Goal: Task Accomplishment & Management: Manage account settings

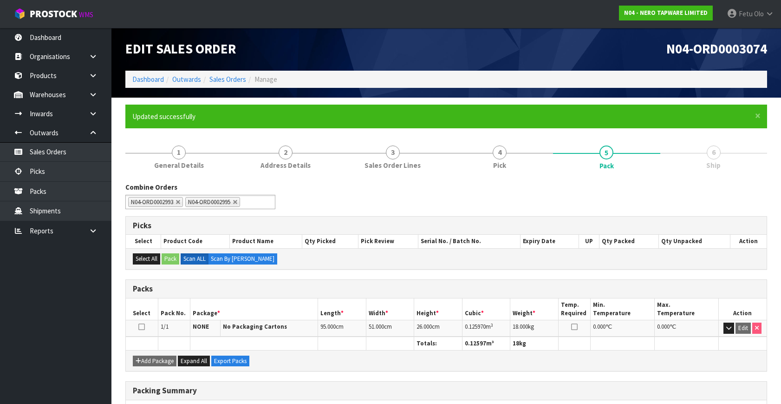
scroll to position [121, 0]
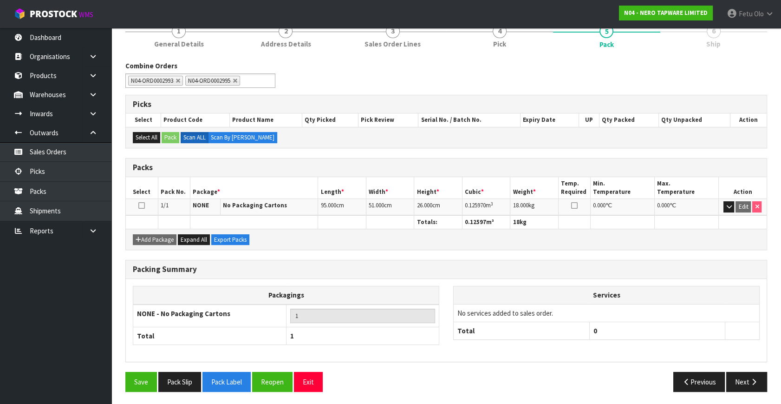
click at [534, 375] on div "Previous Next" at bounding box center [610, 381] width 328 height 20
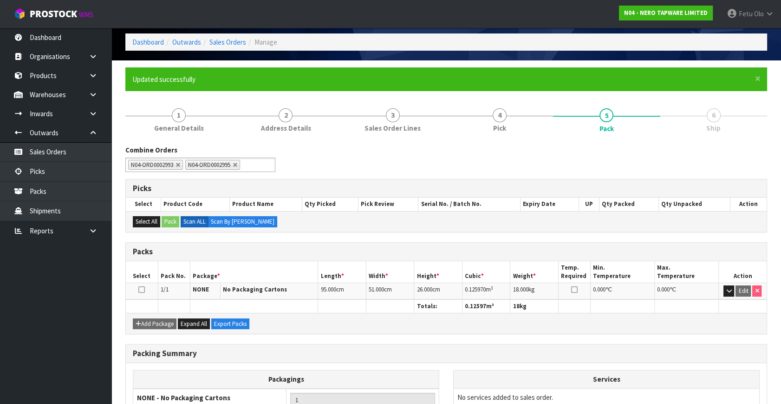
scroll to position [0, 0]
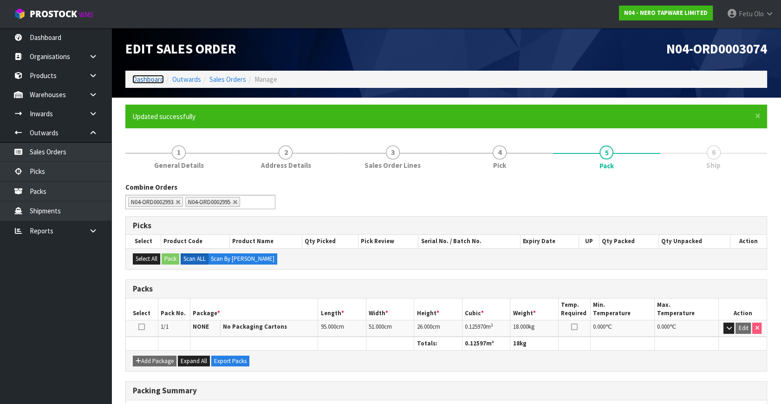
click at [148, 81] on link "Dashboard" at bounding box center [148, 79] width 32 height 9
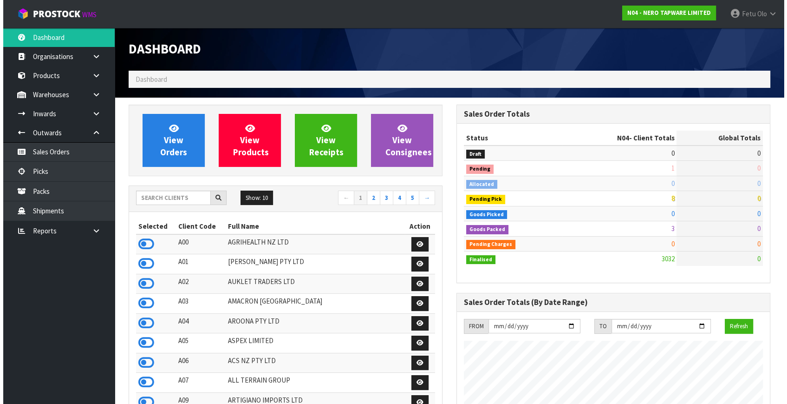
scroll to position [742, 327]
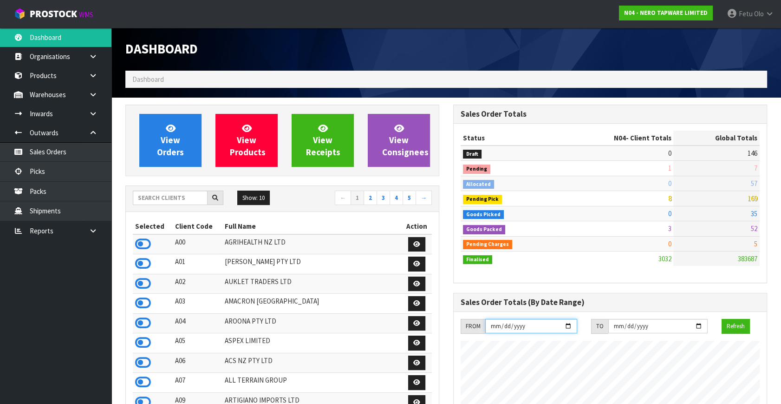
click at [513, 321] on input "[DATE]" at bounding box center [531, 326] width 92 height 14
drag, startPoint x: 513, startPoint y: 321, endPoint x: 519, endPoint y: 325, distance: 7.3
click at [515, 321] on input "[DATE]" at bounding box center [531, 326] width 92 height 14
click at [90, 94] on icon at bounding box center [93, 94] width 9 height 7
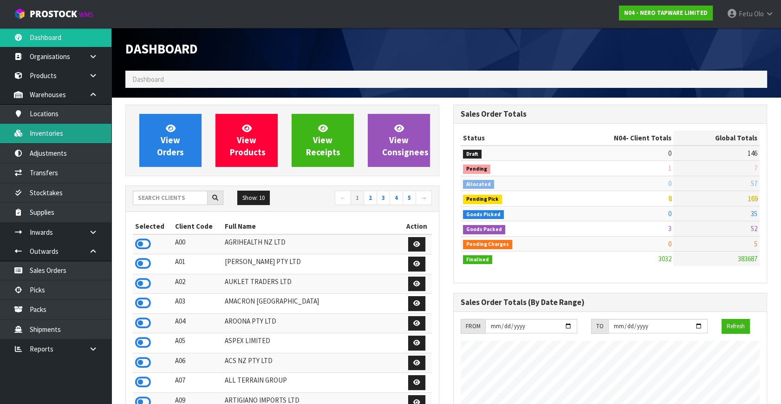
click at [59, 131] on link "Inventories" at bounding box center [55, 133] width 111 height 19
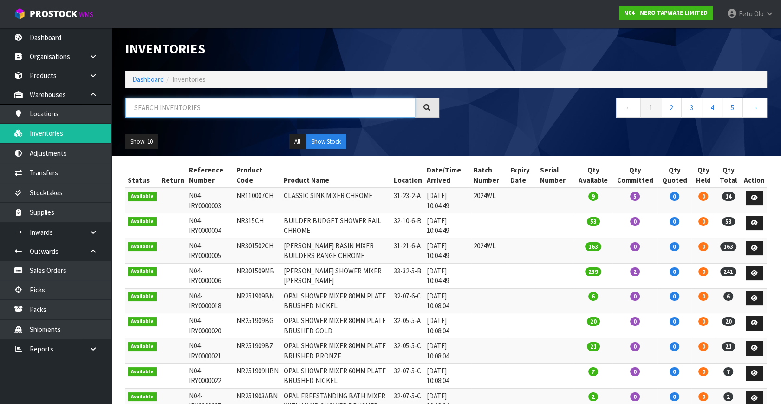
click at [154, 108] on input "text" at bounding box center [270, 108] width 290 height 20
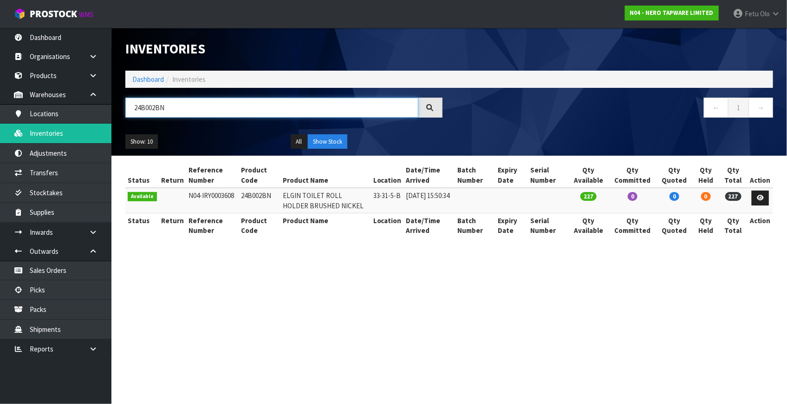
drag, startPoint x: 166, startPoint y: 111, endPoint x: -12, endPoint y: 130, distance: 178.9
click at [0, 130] on html "Toggle navigation ProStock WMS N04 - NERO TAPWARE LIMITED Fetu Olo Logout Dashb…" at bounding box center [393, 202] width 787 height 404
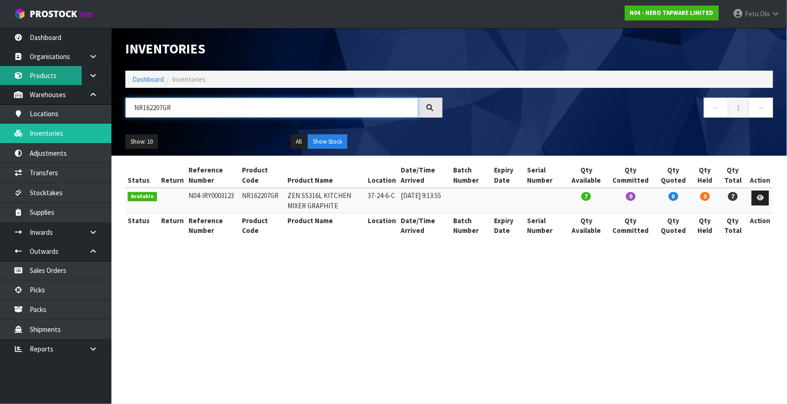
type input "NR162207GR"
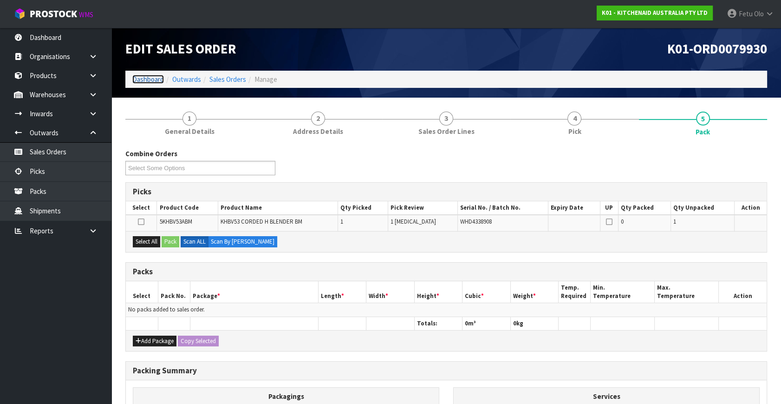
click at [147, 75] on link "Dashboard" at bounding box center [148, 79] width 32 height 9
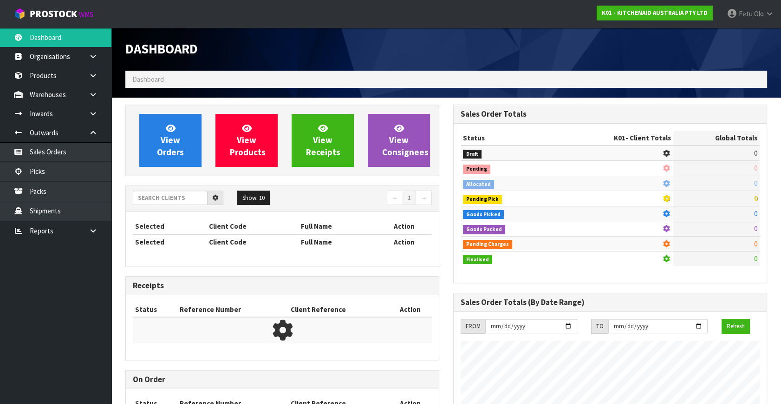
scroll to position [702, 327]
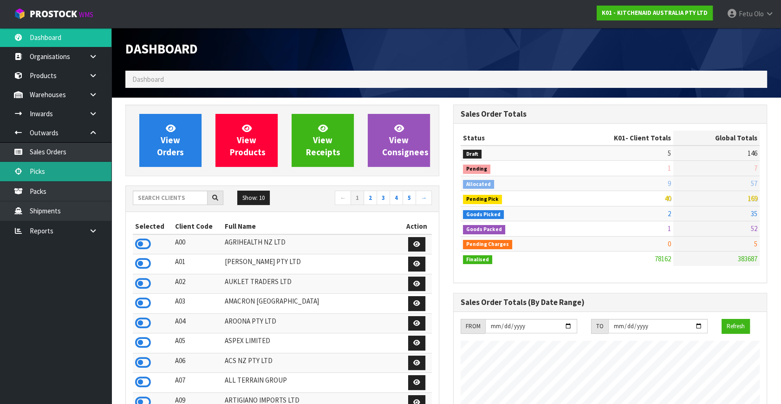
click at [54, 172] on link "Picks" at bounding box center [55, 171] width 111 height 19
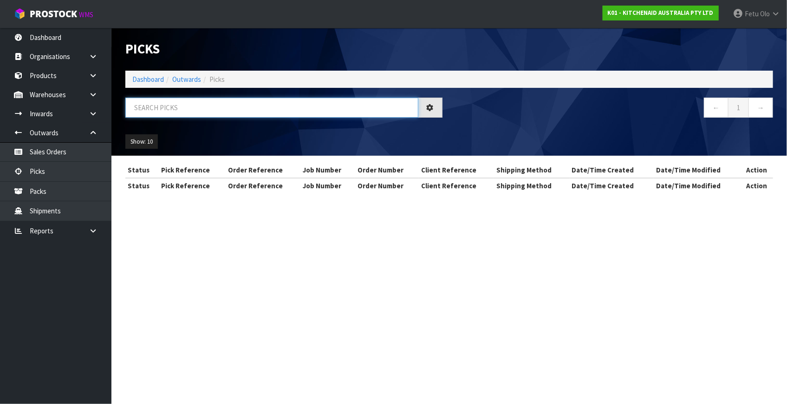
click at [156, 108] on input "text" at bounding box center [271, 108] width 293 height 20
type input "79930"
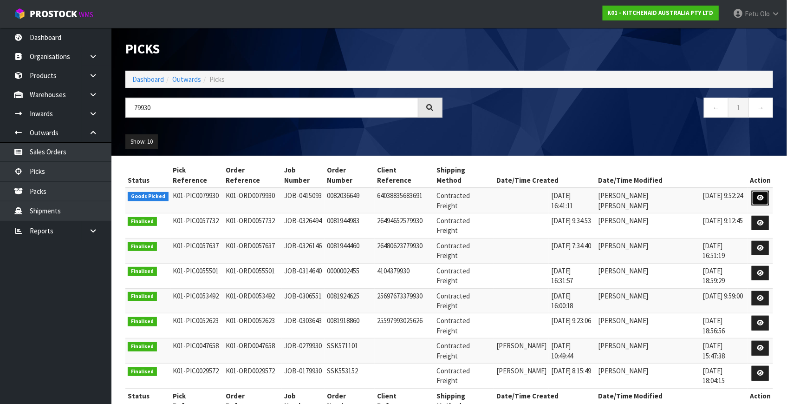
click at [763, 190] on link at bounding box center [760, 197] width 17 height 15
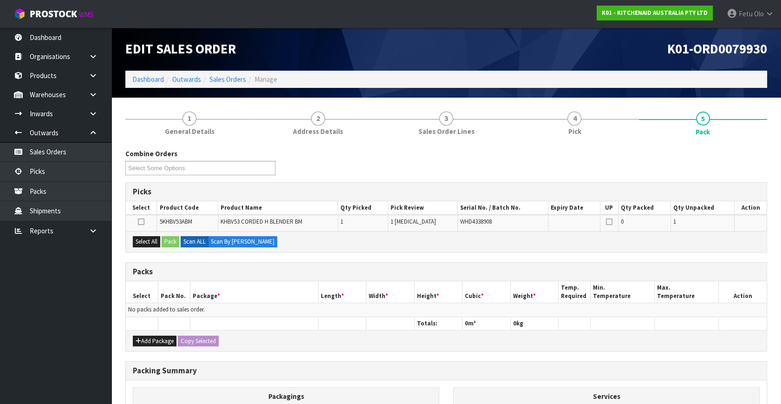
click at [76, 329] on ul "Dashboard Organisations Clients Consignees Carriers Products Categories Serial …" at bounding box center [55, 216] width 111 height 376
click at [54, 177] on link "Picks" at bounding box center [55, 171] width 111 height 19
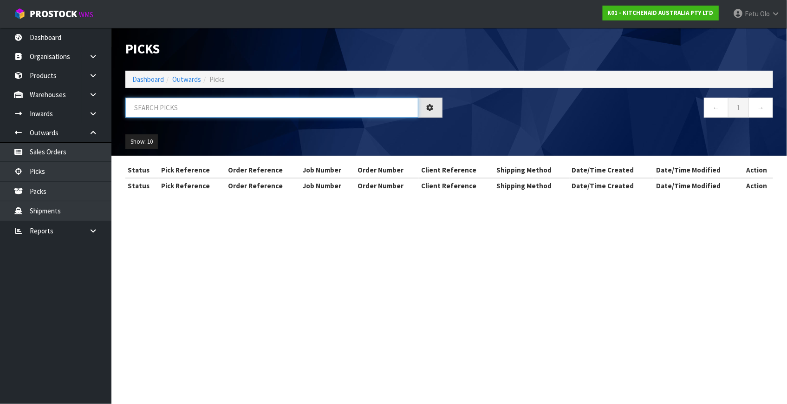
click at [171, 109] on input "text" at bounding box center [271, 108] width 293 height 20
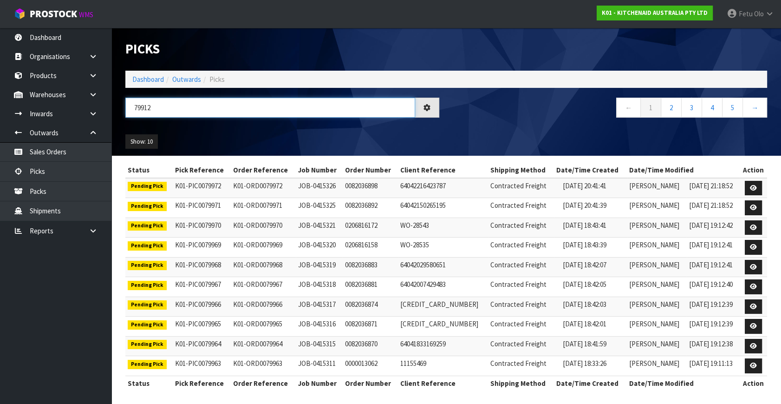
type input "79912"
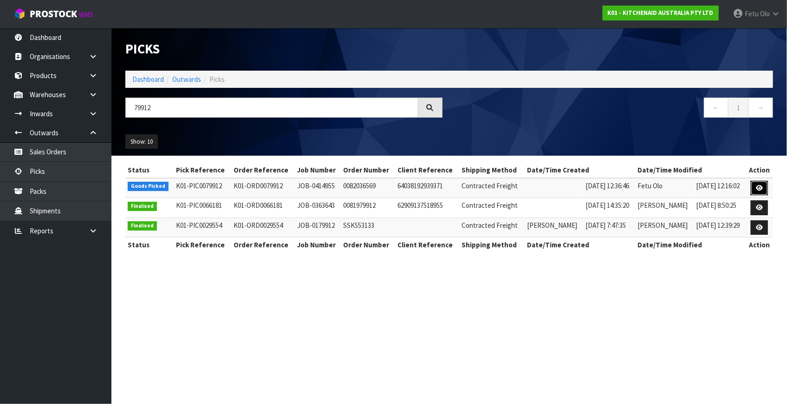
click at [757, 187] on icon at bounding box center [759, 188] width 7 height 6
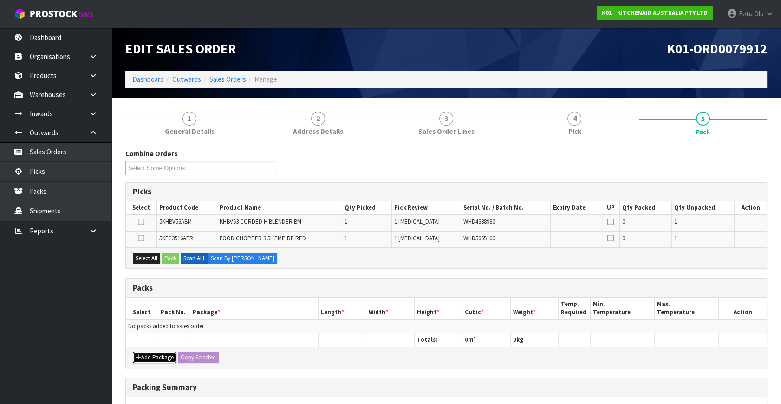
click at [147, 354] on button "Add Package" at bounding box center [155, 356] width 44 height 11
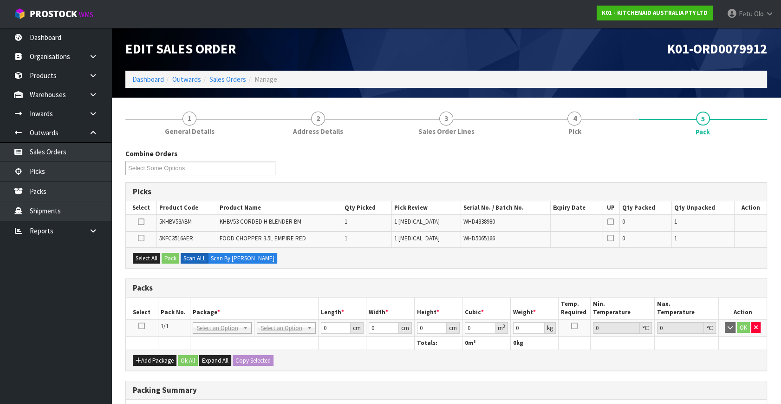
click at [143, 325] on icon at bounding box center [141, 325] width 7 height 0
click at [262, 292] on div "Packs" at bounding box center [446, 288] width 641 height 19
click at [393, 279] on div "Packs" at bounding box center [446, 288] width 641 height 19
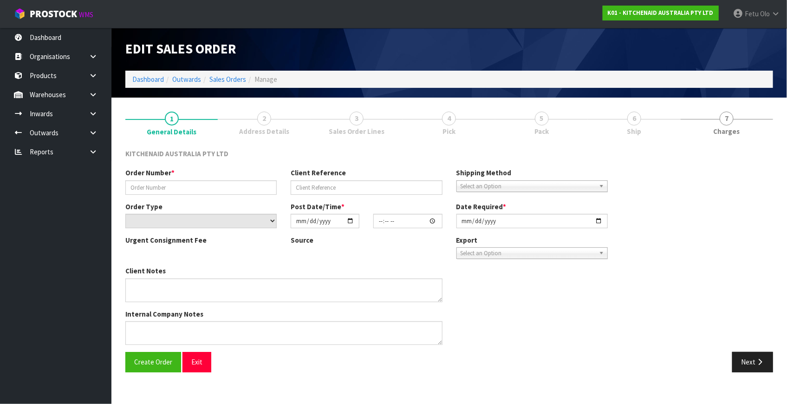
type input "0082036569"
type input "64038192939371"
select select "number:0"
type input "[DATE]"
type input "12:36:46.000"
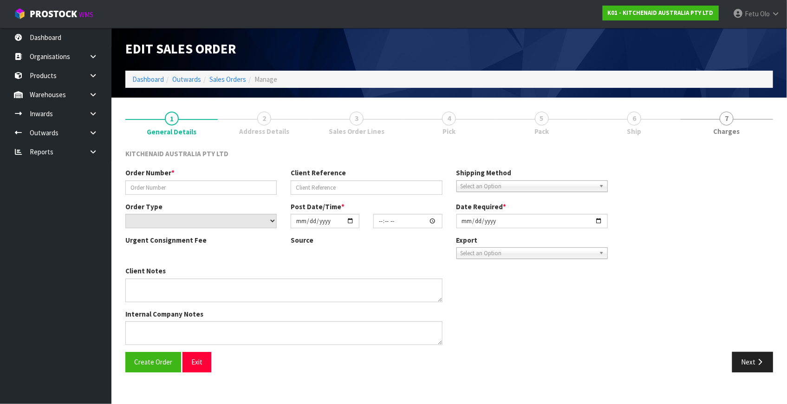
type input "[DATE]"
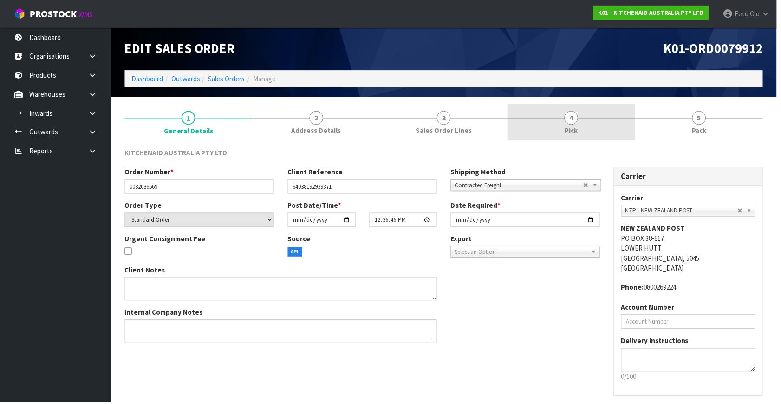
click at [629, 128] on link "4 Pick" at bounding box center [574, 122] width 128 height 37
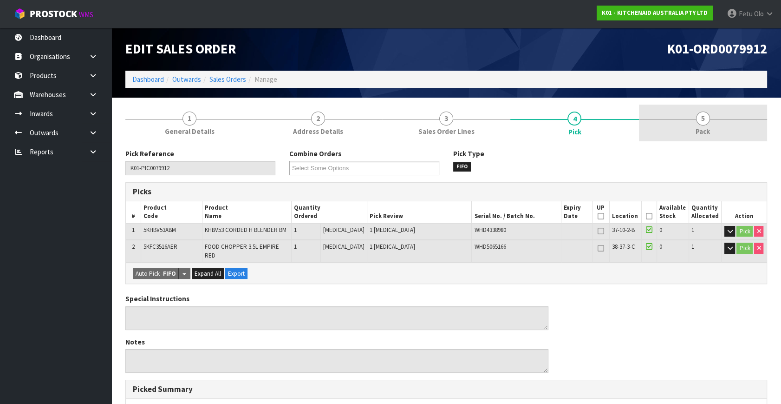
click at [717, 129] on link "5 Pack" at bounding box center [703, 122] width 128 height 37
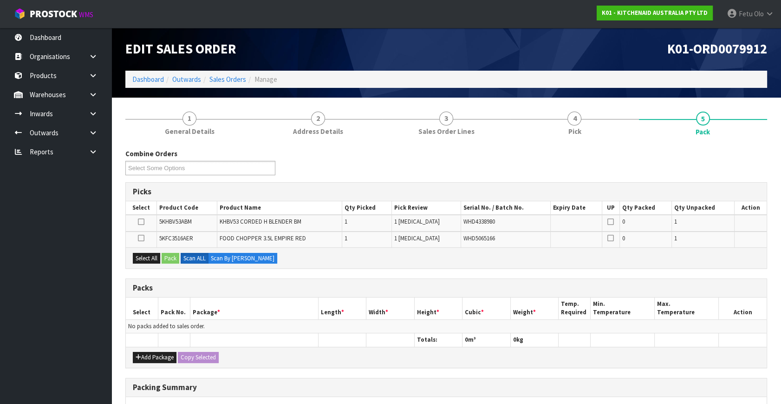
click at [632, 168] on div "Combine Orders K01-ORD0078386 K01-ORD0079304 K01-ORD0079509 K01-ORD0079522 K01-…" at bounding box center [446, 165] width 656 height 33
click at [92, 77] on icon at bounding box center [93, 75] width 9 height 7
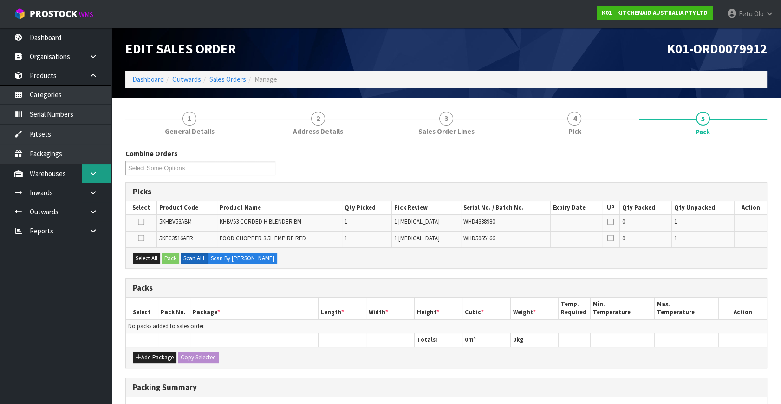
click at [93, 176] on icon at bounding box center [93, 173] width 9 height 7
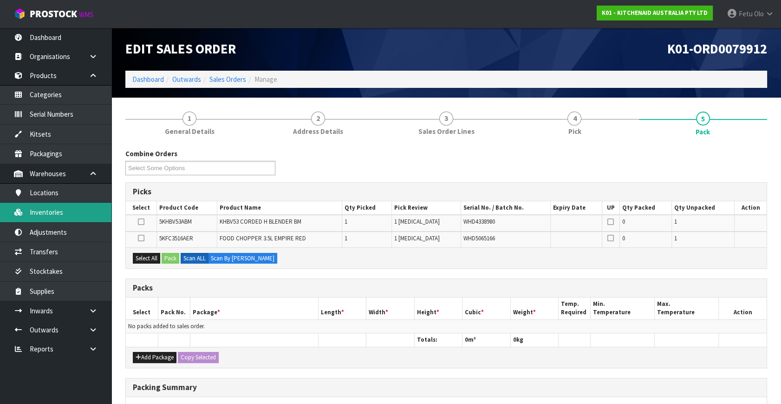
click at [52, 210] on link "Inventories" at bounding box center [55, 211] width 111 height 19
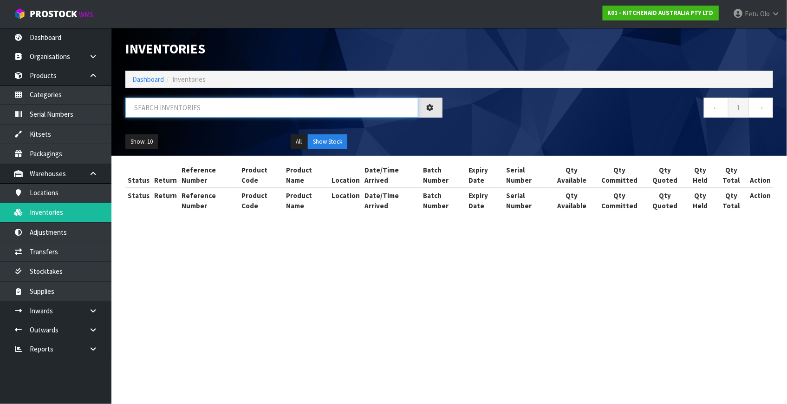
click at [161, 110] on input "text" at bounding box center [271, 108] width 293 height 20
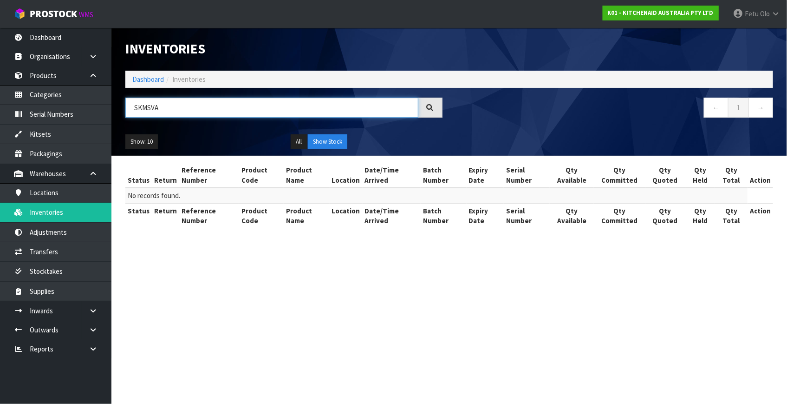
click at [153, 109] on input "SKMSVA" at bounding box center [271, 108] width 293 height 20
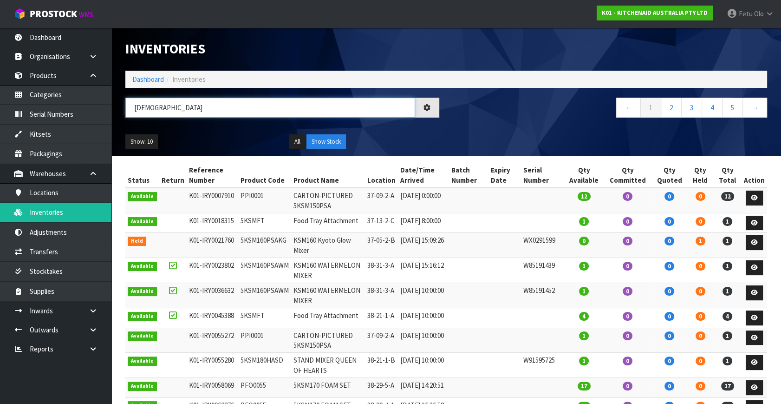
type input "5KSMVSA"
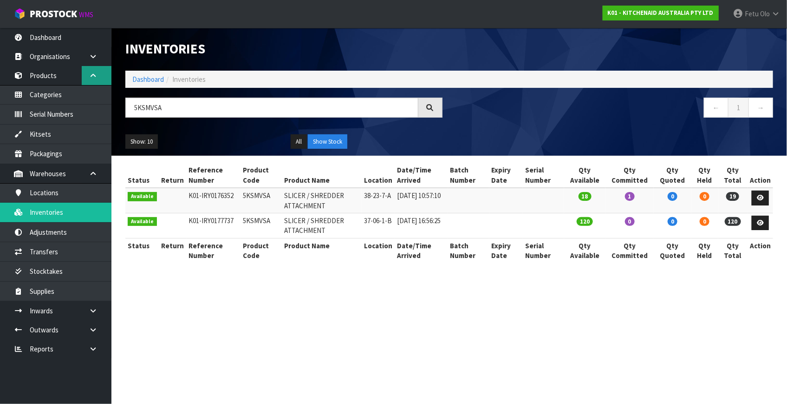
click at [97, 77] on icon at bounding box center [93, 75] width 9 height 7
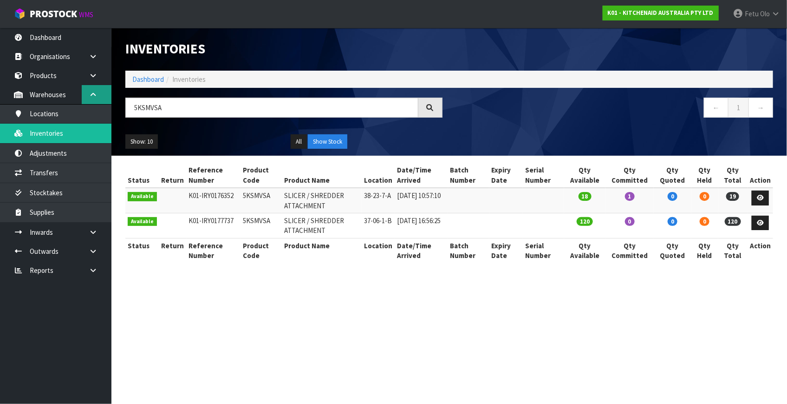
click at [93, 90] on link at bounding box center [97, 94] width 30 height 19
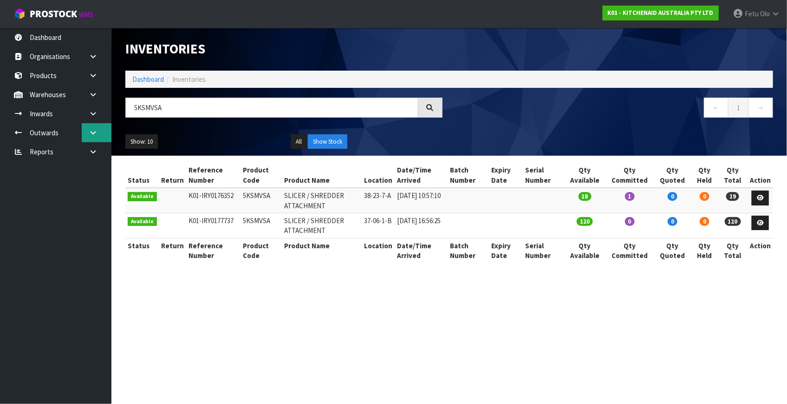
click at [88, 131] on link at bounding box center [97, 132] width 30 height 19
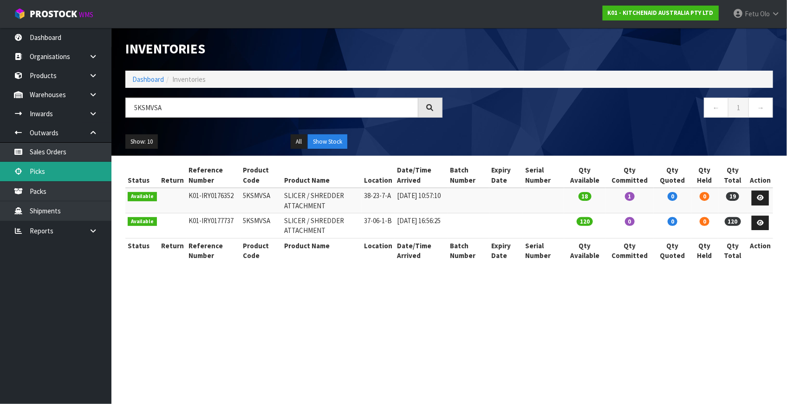
click at [39, 166] on link "Picks" at bounding box center [55, 171] width 111 height 19
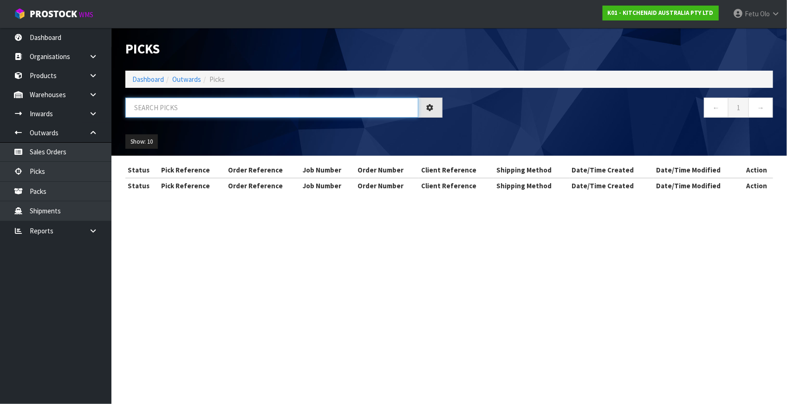
click at [196, 109] on input "text" at bounding box center [271, 108] width 293 height 20
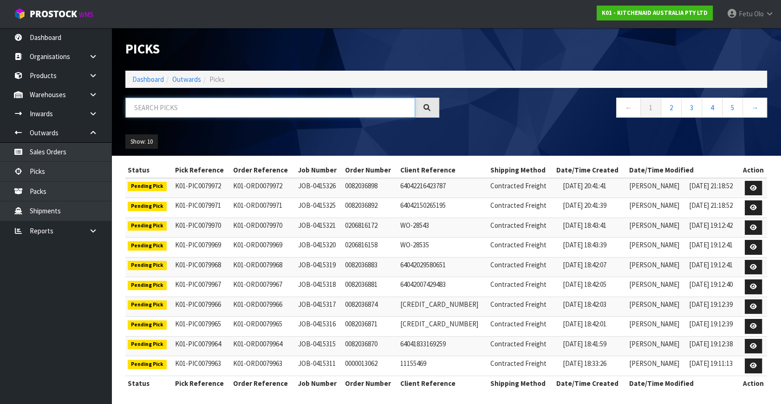
click at [172, 108] on input "text" at bounding box center [270, 108] width 290 height 20
type input "79930"
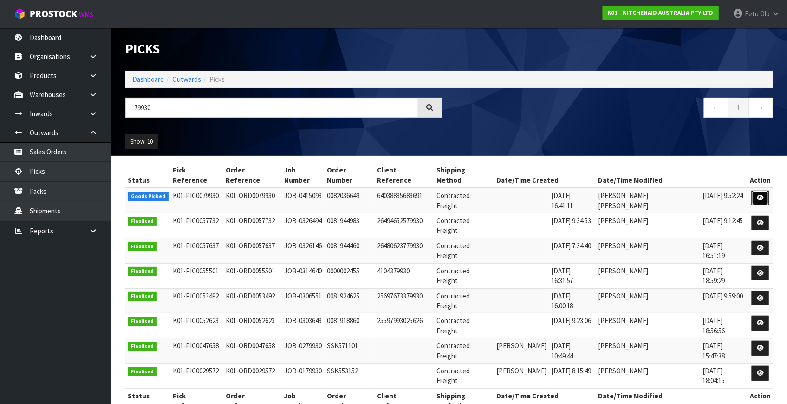
click at [756, 190] on link at bounding box center [760, 197] width 17 height 15
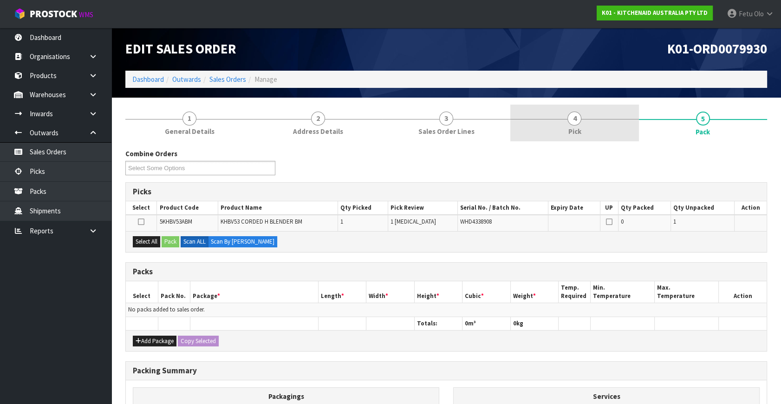
click at [577, 124] on span "4" at bounding box center [574, 118] width 14 height 14
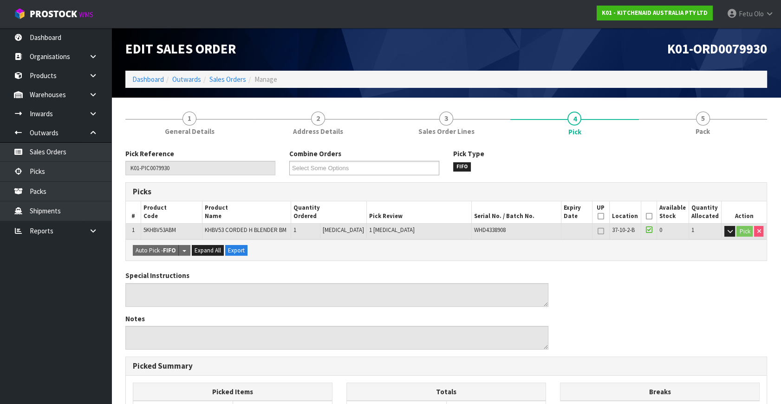
click at [646, 216] on icon at bounding box center [649, 216] width 7 height 0
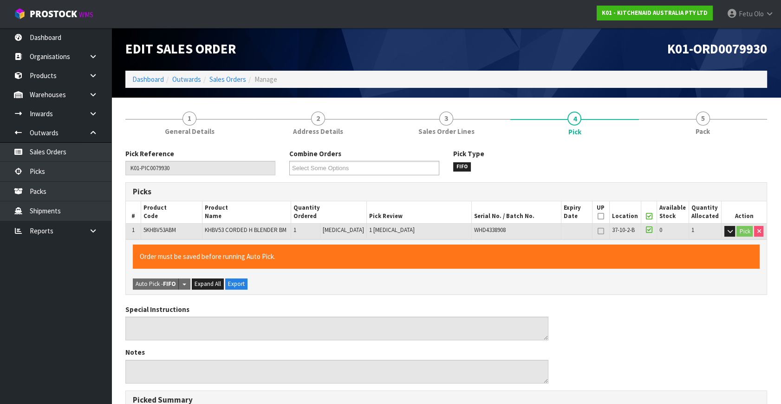
click at [646, 216] on icon at bounding box center [649, 216] width 7 height 0
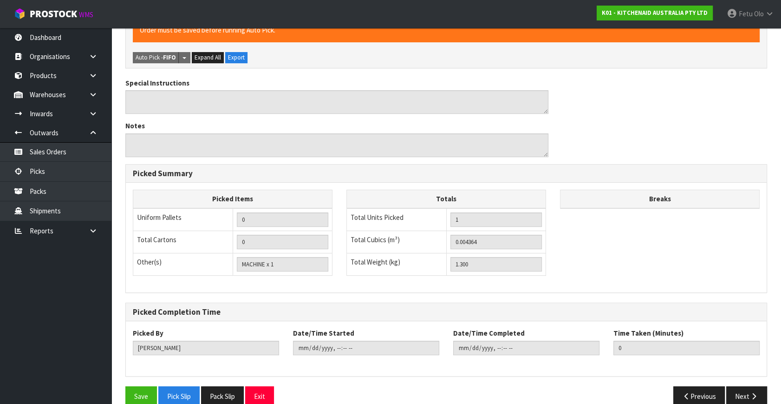
scroll to position [241, 0]
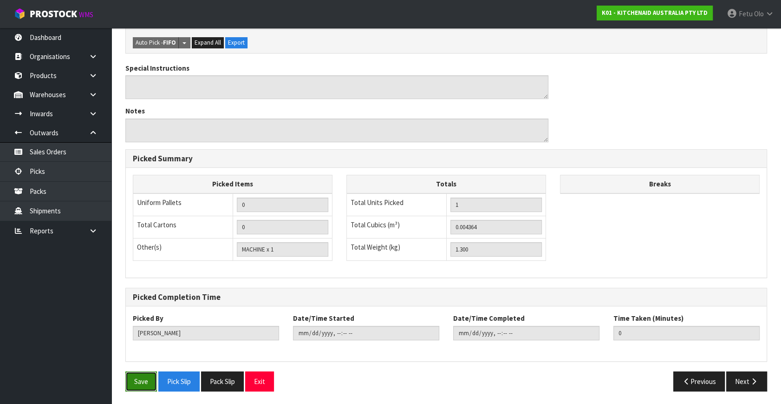
click at [133, 380] on button "Save" at bounding box center [141, 381] width 32 height 20
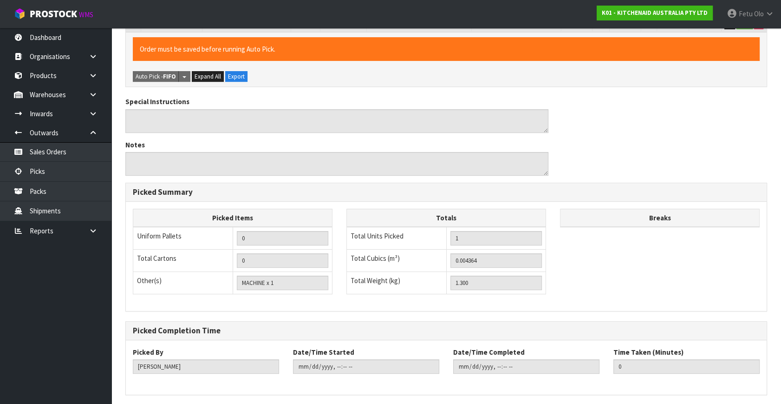
scroll to position [0, 0]
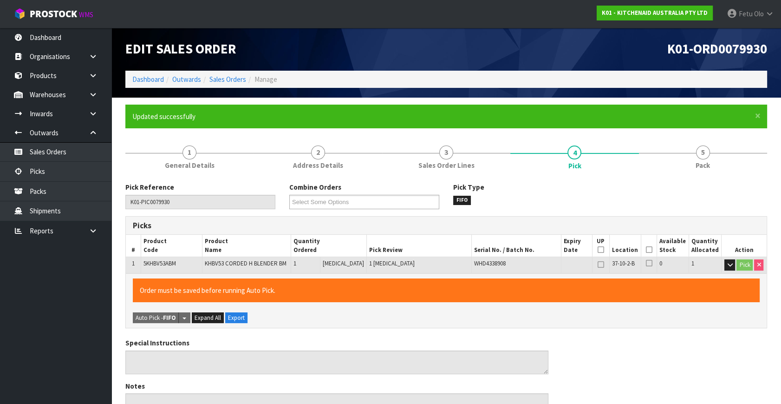
type input "Fetu Olo"
type input "2025-10-01T07:50:05"
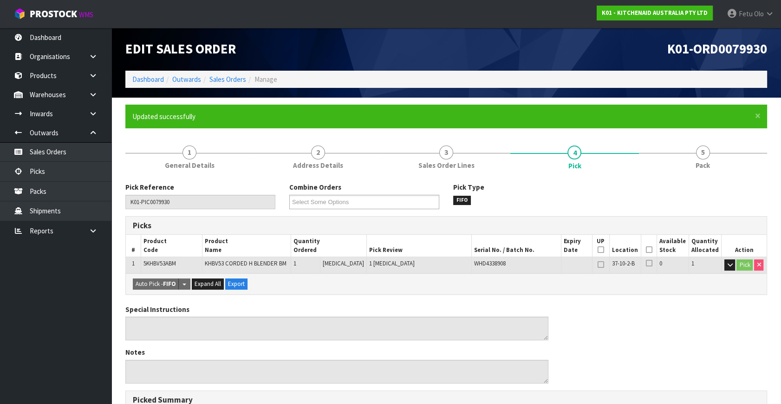
click at [668, 207] on div "Pick Reference K01-PIC0079930 Combine Orders K01-ORD0078386 K01-ORD0079304 K01-…" at bounding box center [446, 198] width 656 height 33
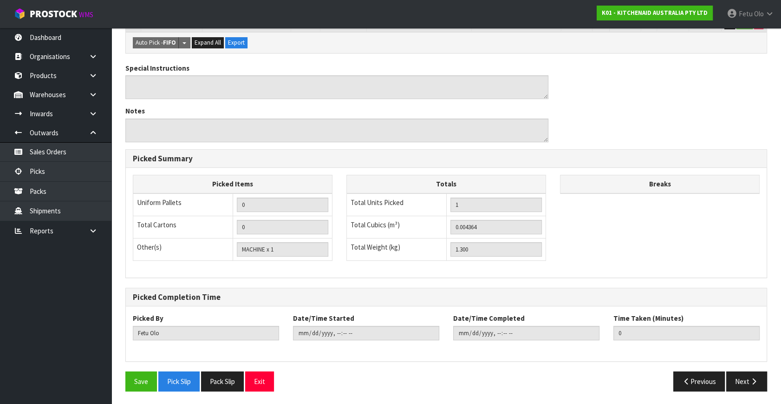
scroll to position [30, 0]
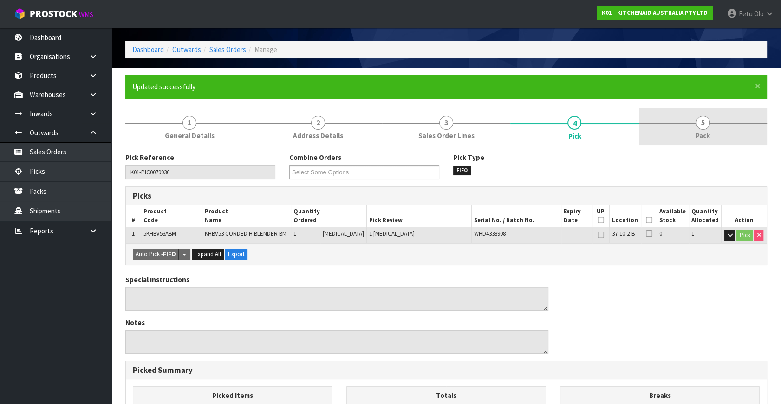
click at [707, 121] on span "5" at bounding box center [703, 123] width 14 height 14
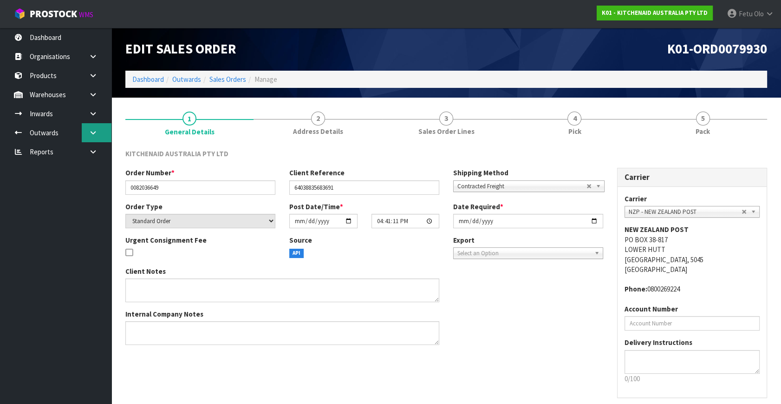
click at [104, 134] on link at bounding box center [97, 132] width 30 height 19
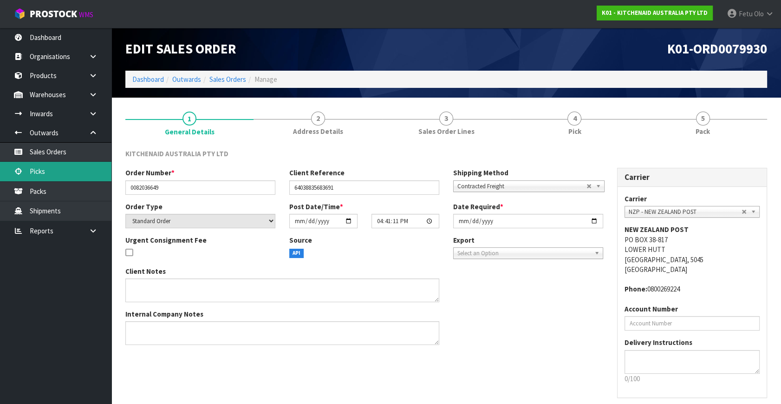
click at [31, 171] on link "Picks" at bounding box center [55, 171] width 111 height 19
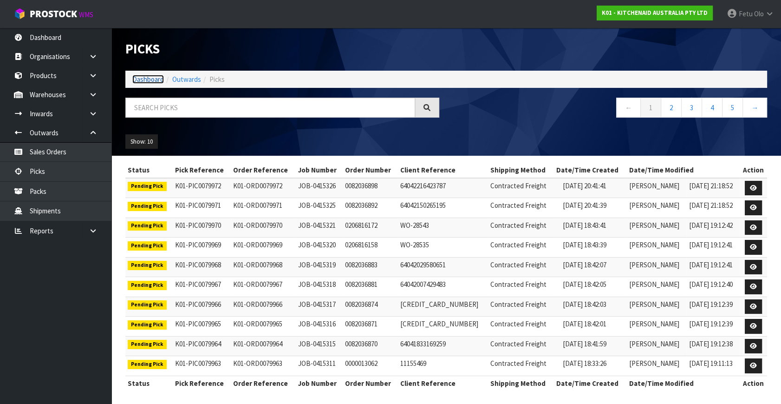
click at [157, 75] on link "Dashboard" at bounding box center [148, 79] width 32 height 9
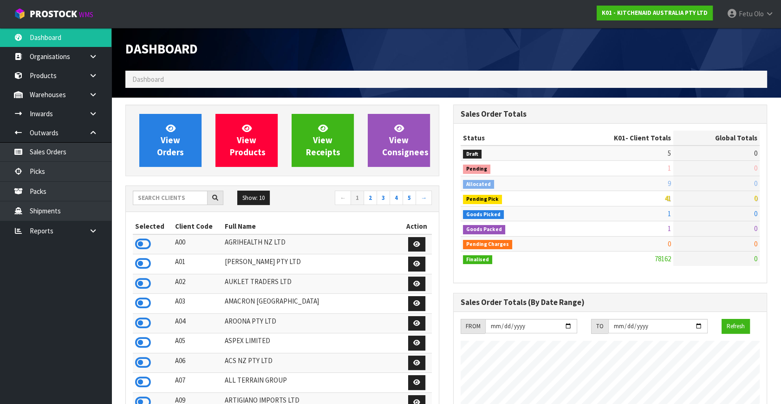
scroll to position [702, 327]
click at [43, 174] on link "Picks" at bounding box center [55, 171] width 111 height 19
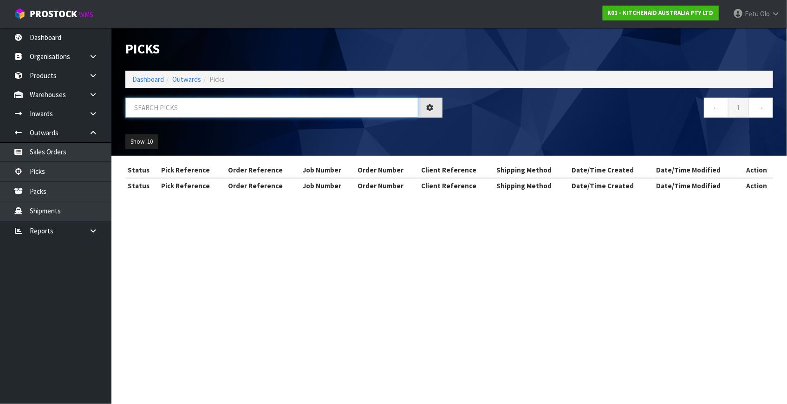
click at [146, 111] on input "text" at bounding box center [271, 108] width 293 height 20
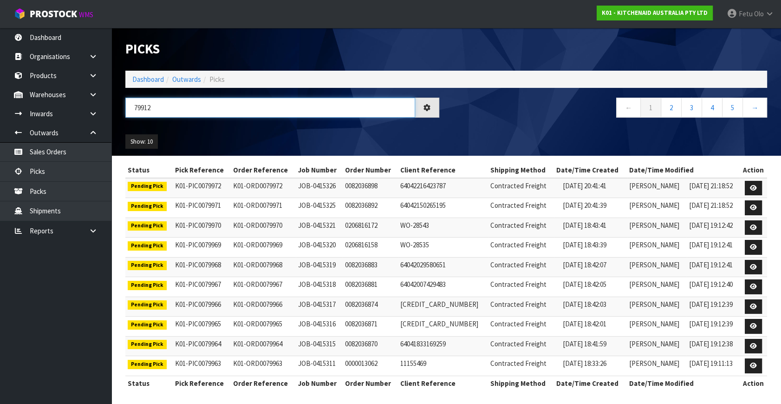
type input "79912"
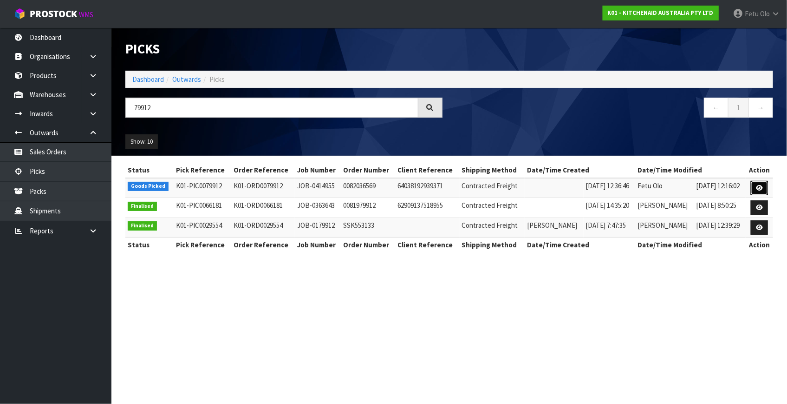
click at [752, 186] on link at bounding box center [759, 188] width 17 height 15
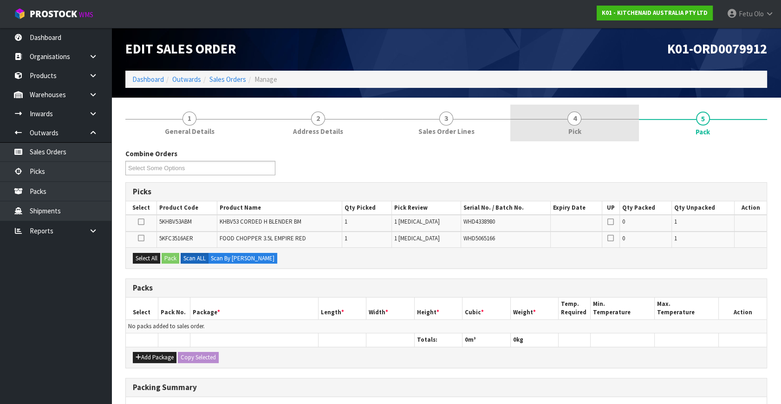
click at [585, 136] on link "4 Pick" at bounding box center [574, 122] width 128 height 37
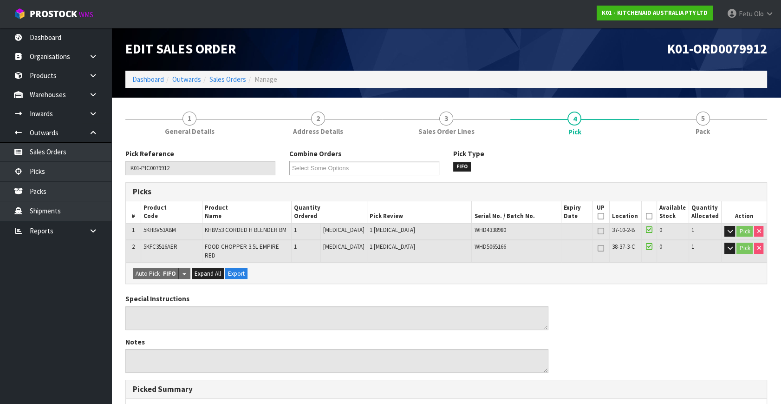
click at [647, 216] on icon at bounding box center [649, 216] width 7 height 0
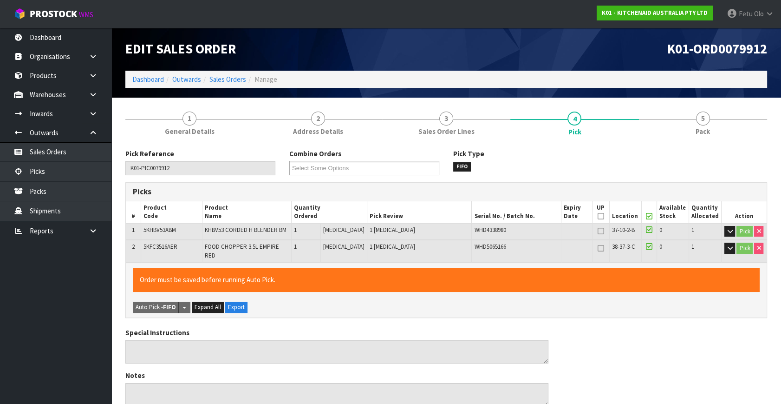
click at [647, 216] on icon at bounding box center [649, 216] width 7 height 0
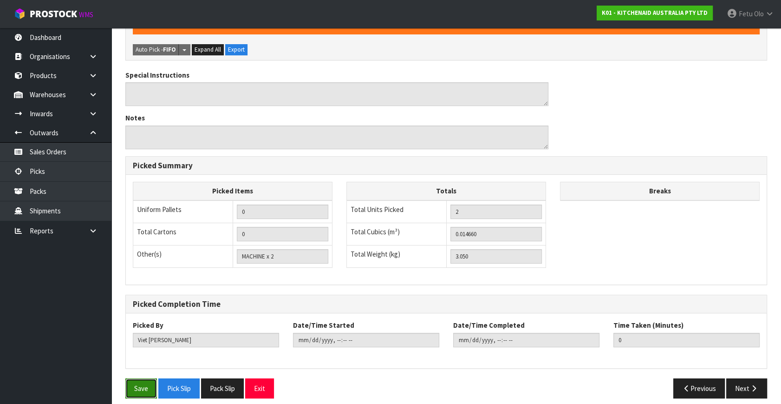
drag, startPoint x: 132, startPoint y: 377, endPoint x: 141, endPoint y: 376, distance: 8.8
click at [132, 378] on button "Save" at bounding box center [141, 388] width 32 height 20
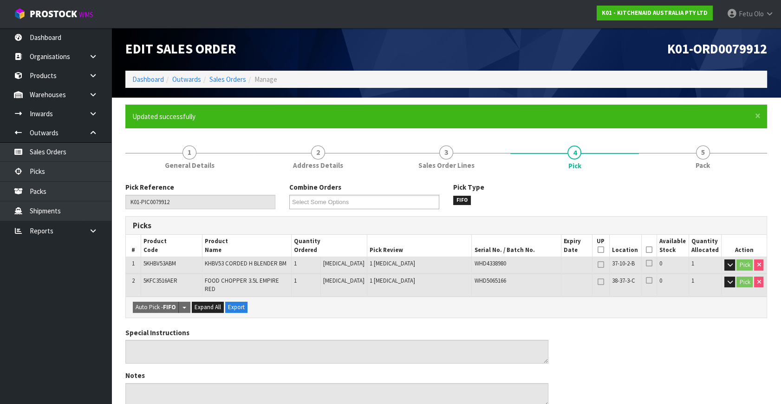
click at [634, 204] on div "Pick Reference K01-PIC0079912 Combine Orders K01-ORD0078386 K01-ORD0079304 K01-…" at bounding box center [446, 198] width 656 height 33
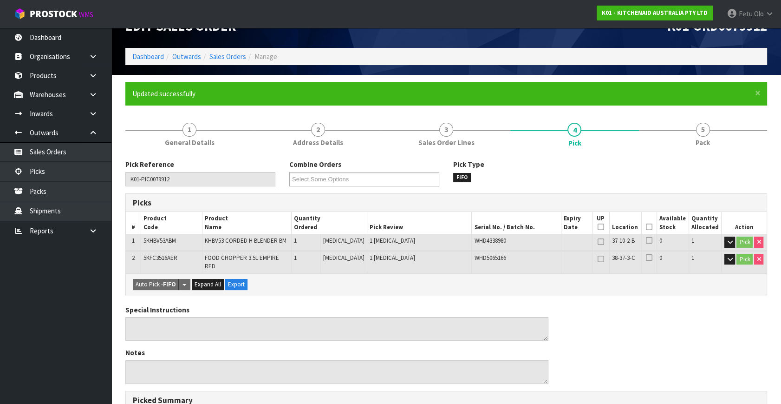
scroll to position [42, 0]
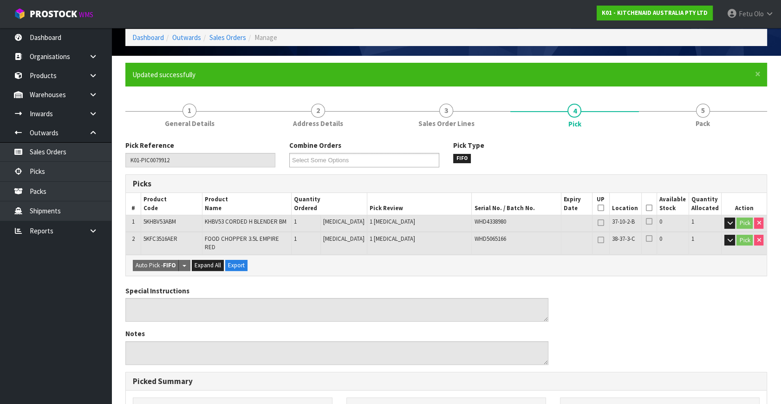
drag, startPoint x: 617, startPoint y: 311, endPoint x: 651, endPoint y: 368, distance: 67.1
click at [620, 316] on div "Special Instructions Notes" at bounding box center [446, 329] width 656 height 86
click at [657, 326] on div "Special Instructions Notes" at bounding box center [446, 329] width 656 height 86
click at [767, 267] on div "× Close Updated successfully 1 General Details 2 Address Details 3 Sales Order …" at bounding box center [446, 342] width 656 height 558
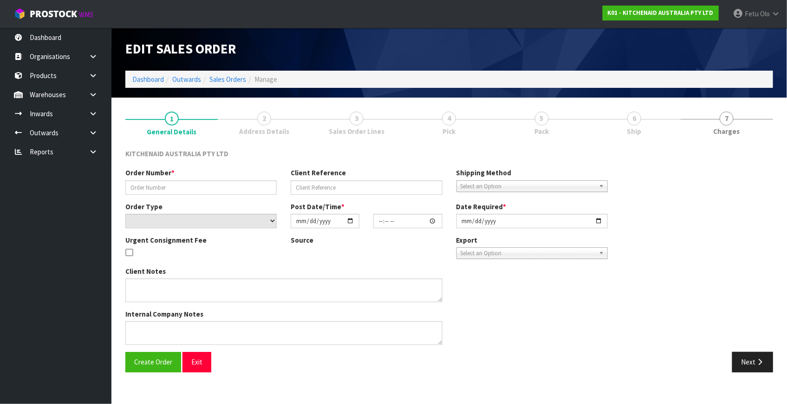
type input "0082036569"
type input "64038192939371"
select select "number:0"
type input "[DATE]"
type input "12:36:46.000"
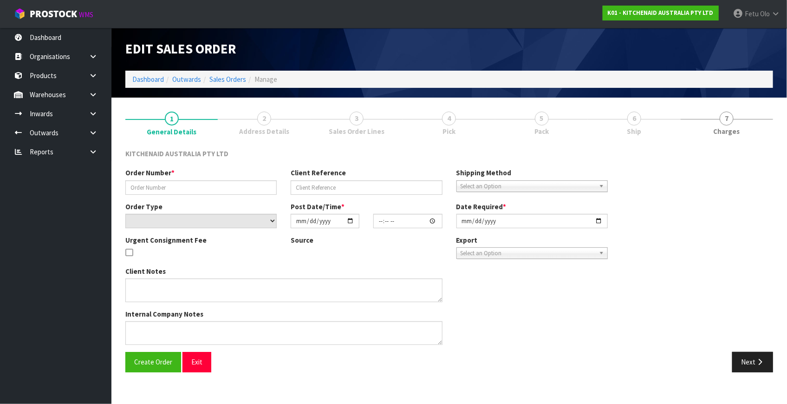
type input "[DATE]"
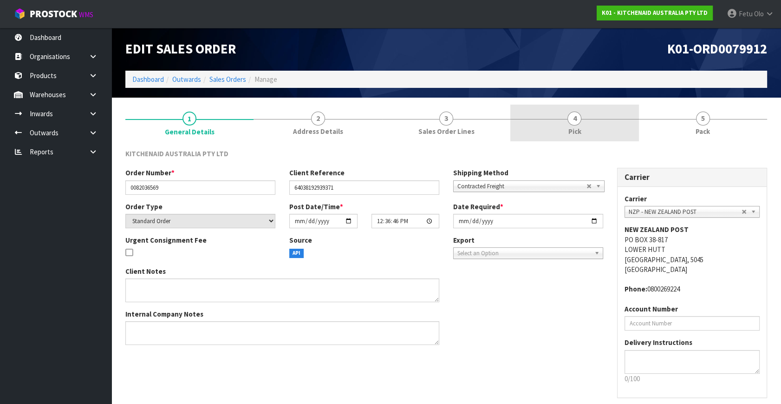
click at [613, 119] on div at bounding box center [574, 119] width 128 height 0
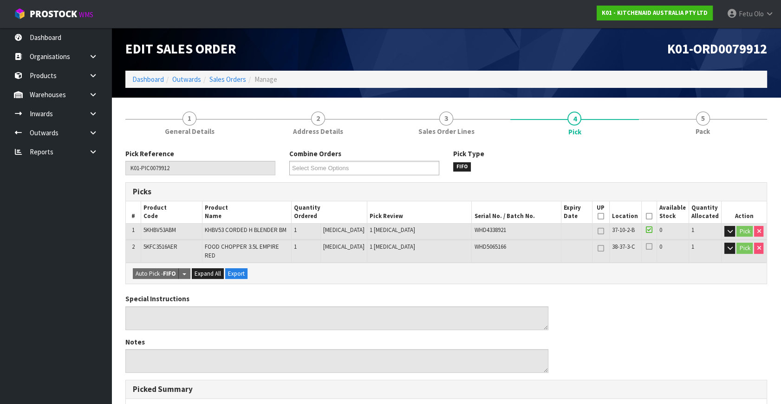
click at [646, 216] on icon at bounding box center [649, 216] width 7 height 0
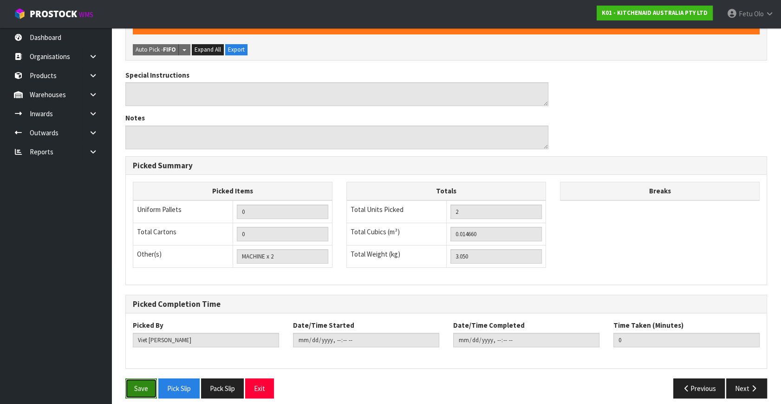
click at [146, 382] on button "Save" at bounding box center [141, 388] width 32 height 20
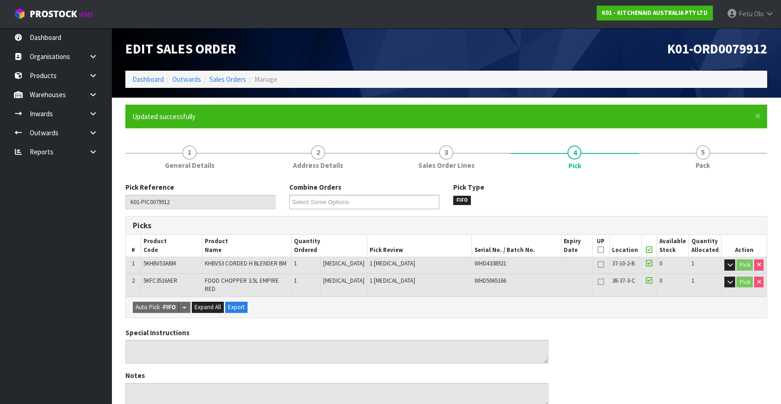
click at [624, 329] on div "Special Instructions Notes" at bounding box center [446, 370] width 656 height 86
click at [93, 132] on icon at bounding box center [93, 132] width 9 height 7
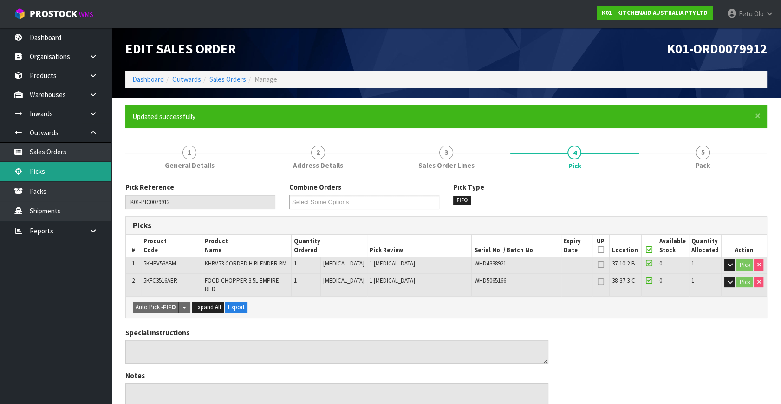
click at [42, 174] on link "Picks" at bounding box center [55, 171] width 111 height 19
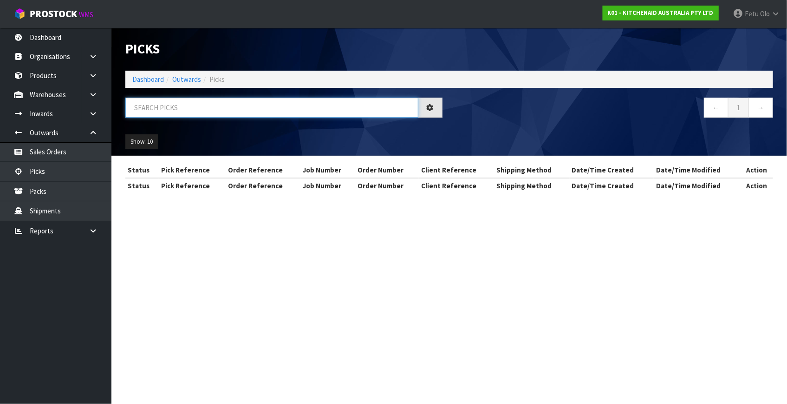
click at [171, 110] on input "text" at bounding box center [271, 108] width 293 height 20
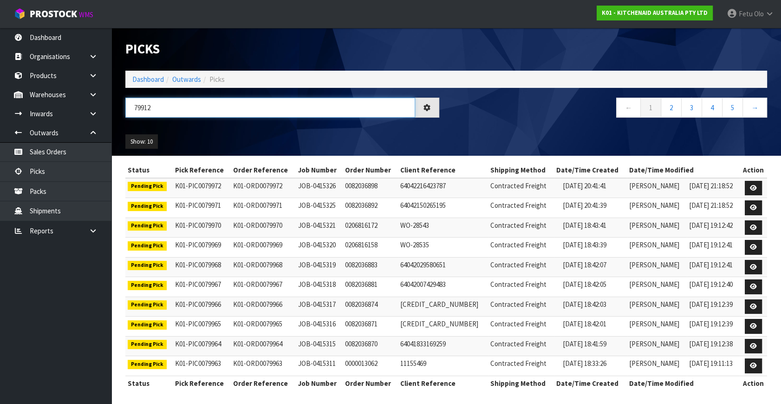
type input "79912"
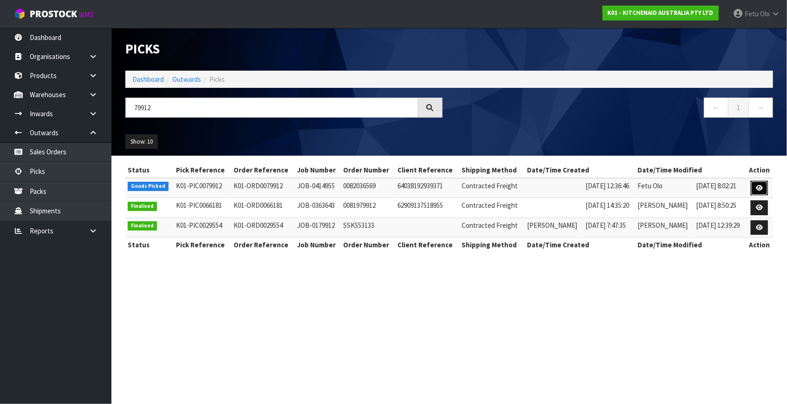
click at [758, 188] on icon at bounding box center [759, 188] width 7 height 6
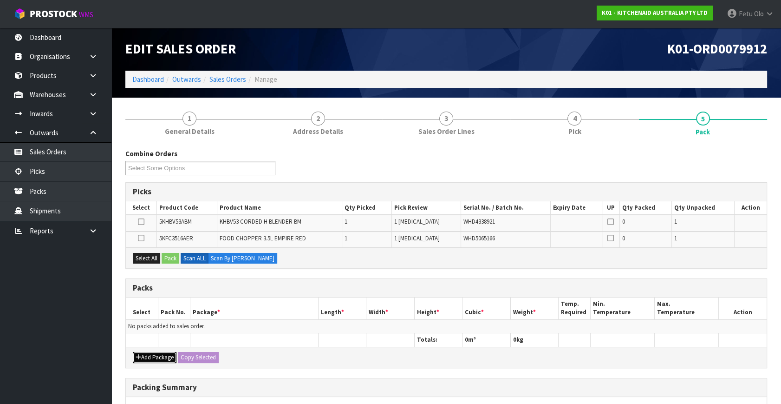
click at [147, 353] on button "Add Package" at bounding box center [155, 356] width 44 height 11
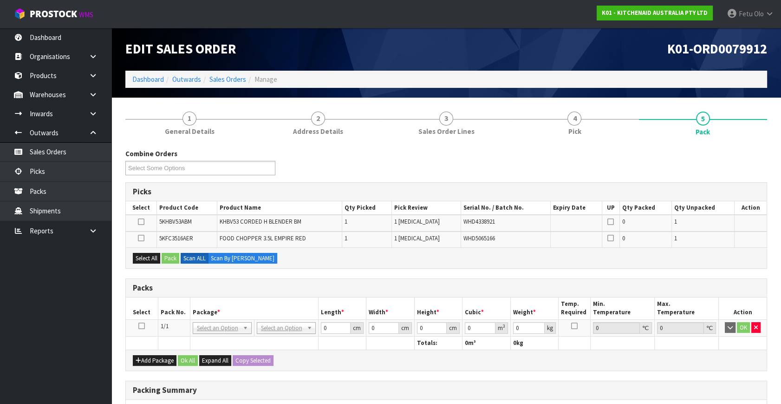
click at [140, 325] on icon at bounding box center [141, 325] width 7 height 0
click at [191, 310] on th "Package *" at bounding box center [254, 308] width 128 height 22
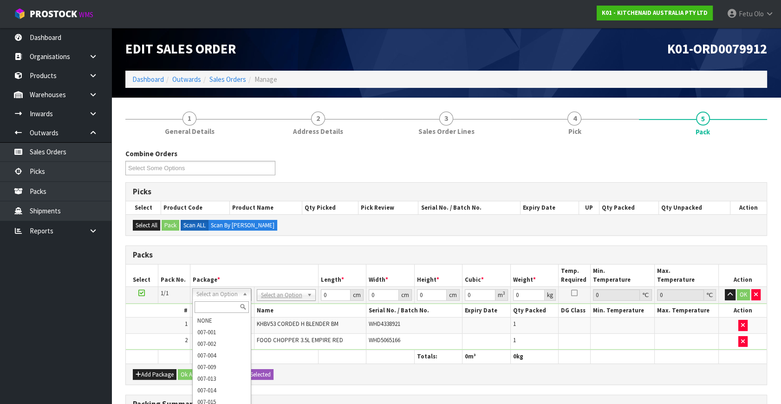
click at [218, 310] on input "text" at bounding box center [222, 307] width 54 height 12
type input "011-084"
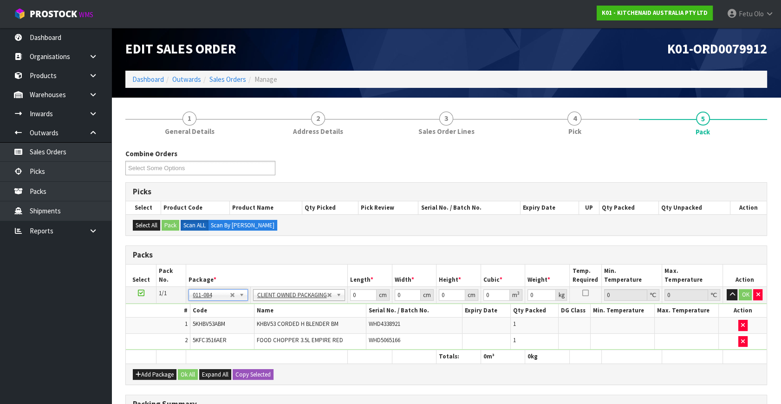
type input "3.05"
drag, startPoint x: 350, startPoint y: 295, endPoint x: 299, endPoint y: 319, distance: 55.9
click at [299, 319] on tbody "1/1 NONE 007-001 007-002 007-004 007-009 007-013 007-014 007-015 007-017 007-01…" at bounding box center [446, 317] width 641 height 63
type input "40"
type input "28"
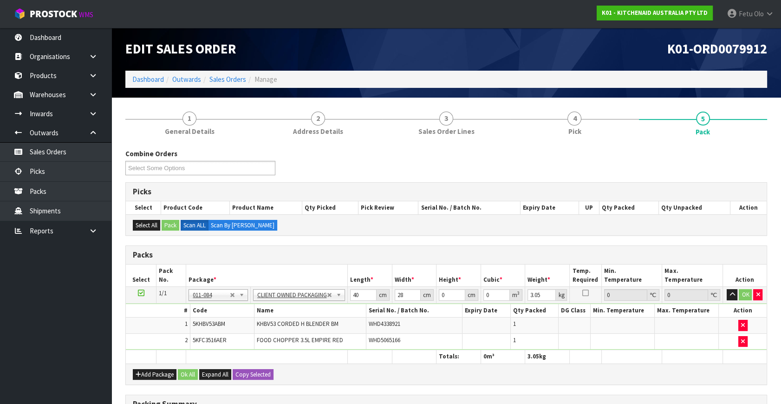
click at [689, 395] on div "Packing Summary" at bounding box center [446, 404] width 641 height 19
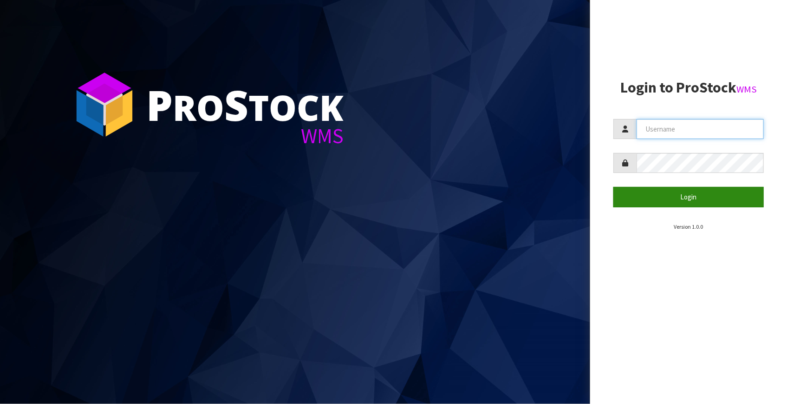
type input "[EMAIL_ADDRESS][DOMAIN_NAME]"
click at [672, 197] on button "Login" at bounding box center [688, 197] width 150 height 20
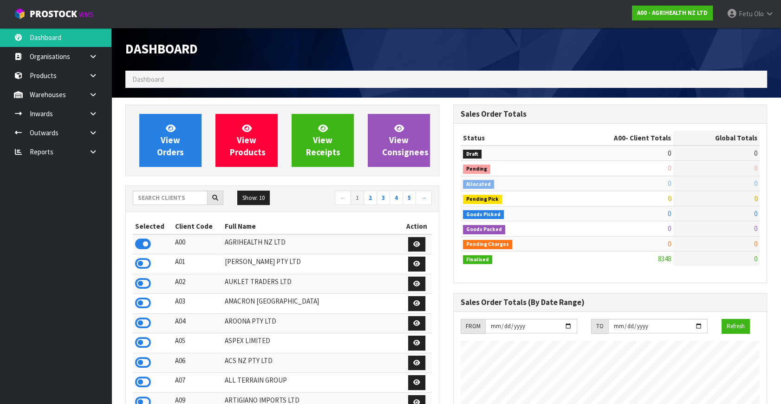
scroll to position [702, 327]
click at [159, 192] on input "text" at bounding box center [170, 197] width 75 height 14
type input "K01"
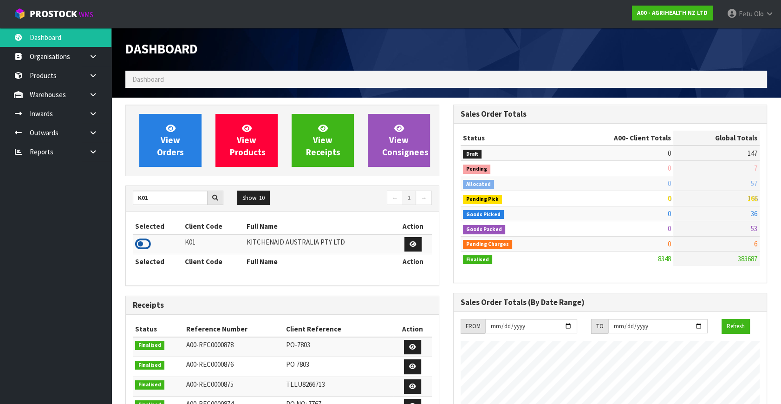
click at [139, 244] on icon at bounding box center [143, 244] width 16 height 14
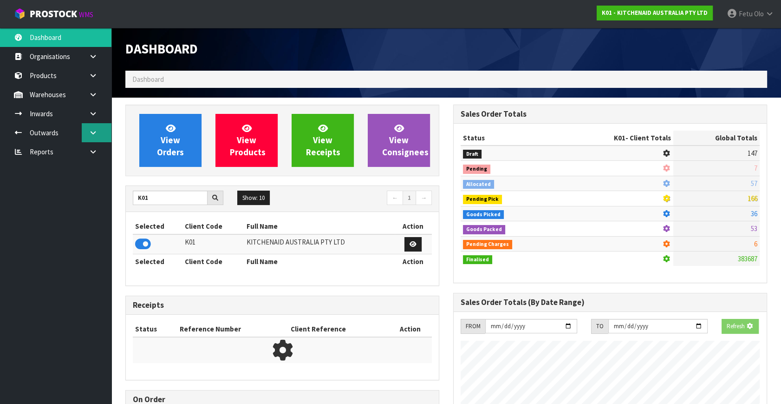
click at [88, 127] on link at bounding box center [97, 132] width 30 height 19
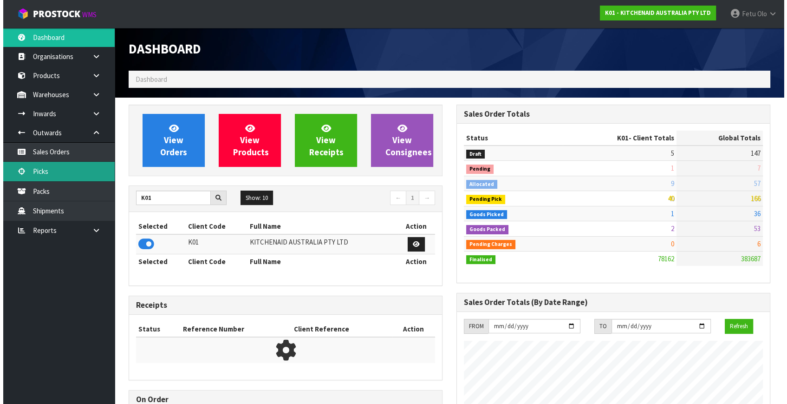
scroll to position [578, 327]
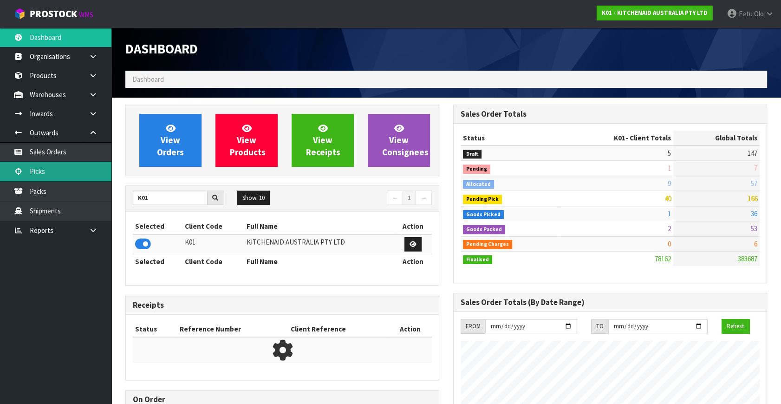
click at [51, 171] on link "Picks" at bounding box center [55, 171] width 111 height 19
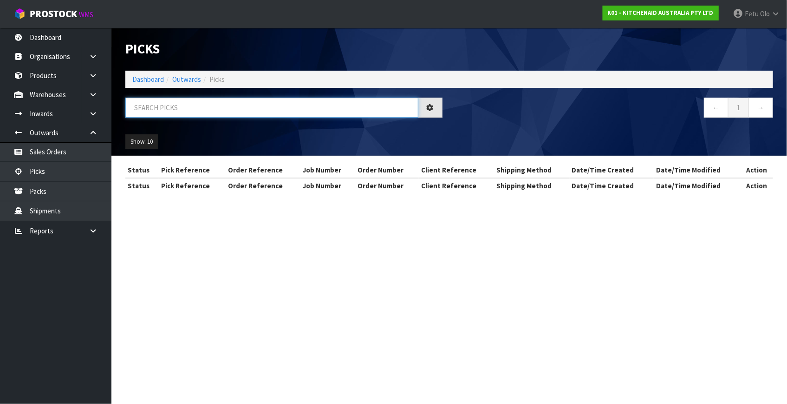
click at [175, 106] on input "text" at bounding box center [271, 108] width 293 height 20
drag, startPoint x: 163, startPoint y: 130, endPoint x: 175, endPoint y: 106, distance: 25.8
click at [175, 106] on input "text" at bounding box center [271, 108] width 293 height 20
type input "79912"
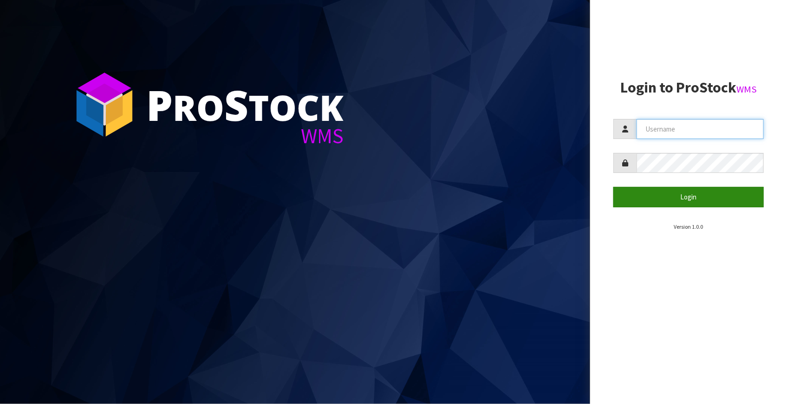
type input "[EMAIL_ADDRESS][DOMAIN_NAME]"
click at [692, 190] on button "Login" at bounding box center [688, 197] width 150 height 20
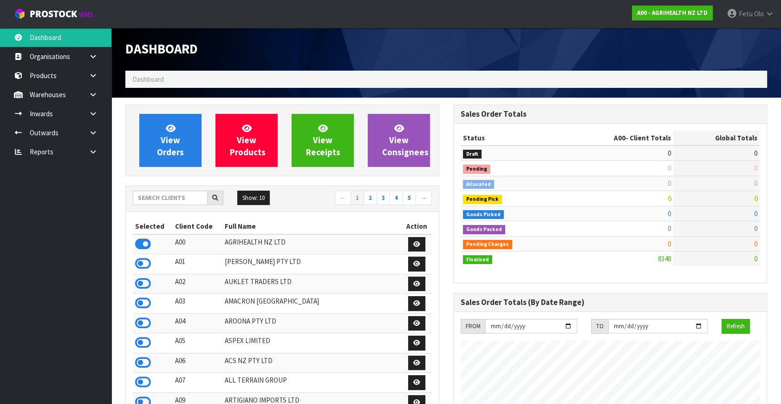
scroll to position [702, 327]
click at [169, 198] on input "text" at bounding box center [170, 197] width 75 height 14
type input "K01"
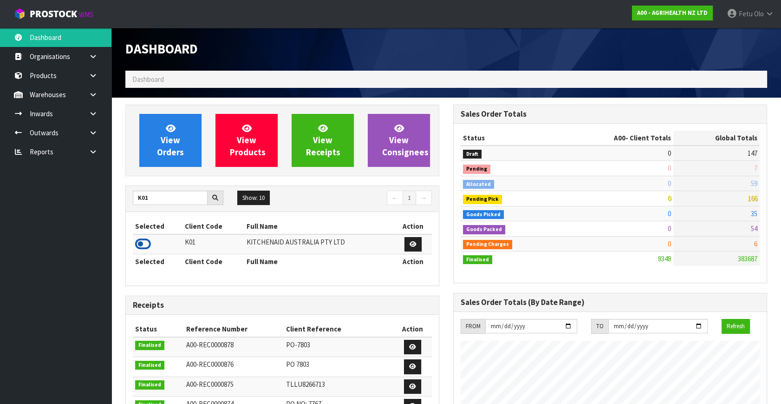
click at [148, 242] on icon at bounding box center [143, 244] width 16 height 14
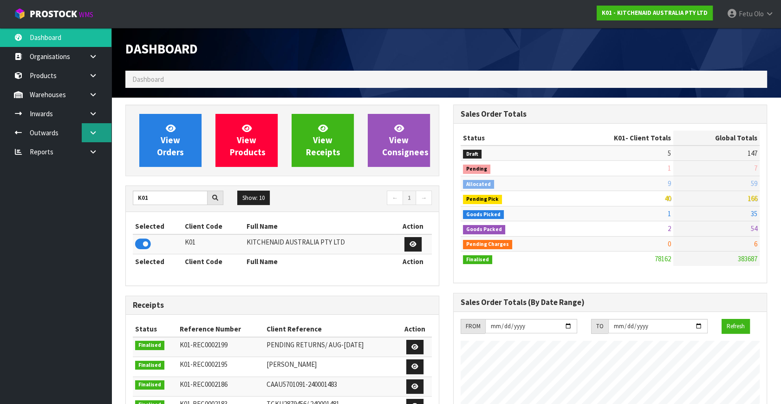
click at [93, 130] on icon at bounding box center [93, 132] width 9 height 7
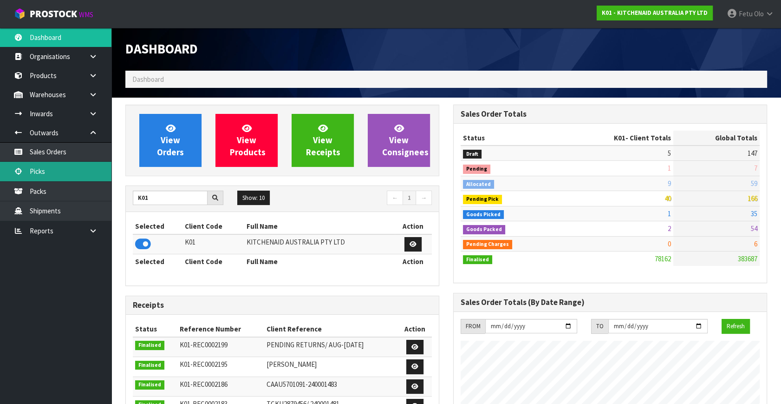
click at [46, 176] on link "Picks" at bounding box center [55, 171] width 111 height 19
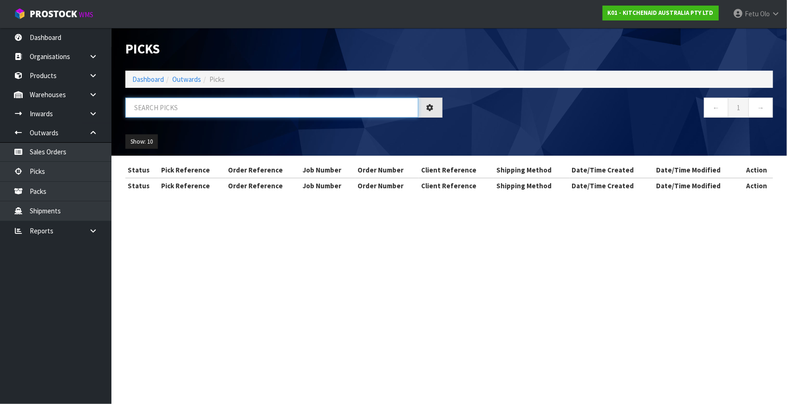
click at [177, 104] on input "text" at bounding box center [271, 108] width 293 height 20
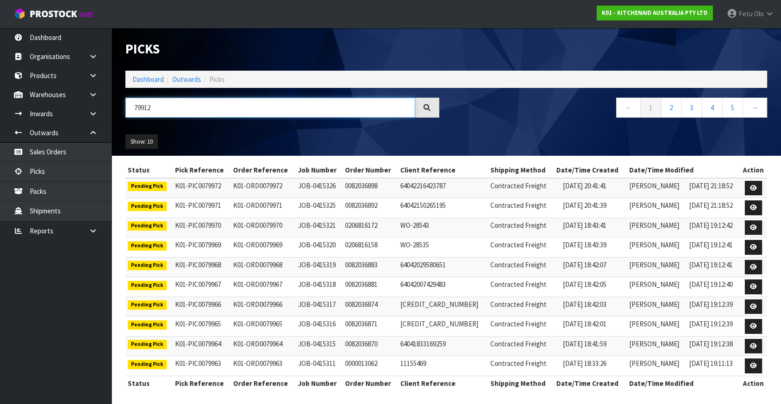
type input "79912"
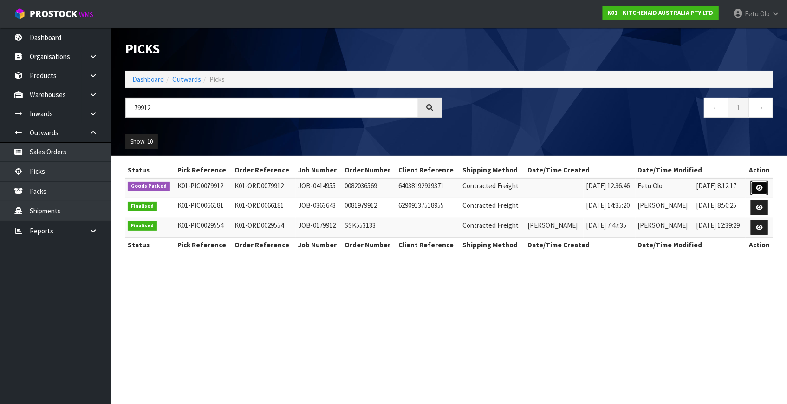
click at [756, 186] on link at bounding box center [759, 188] width 17 height 15
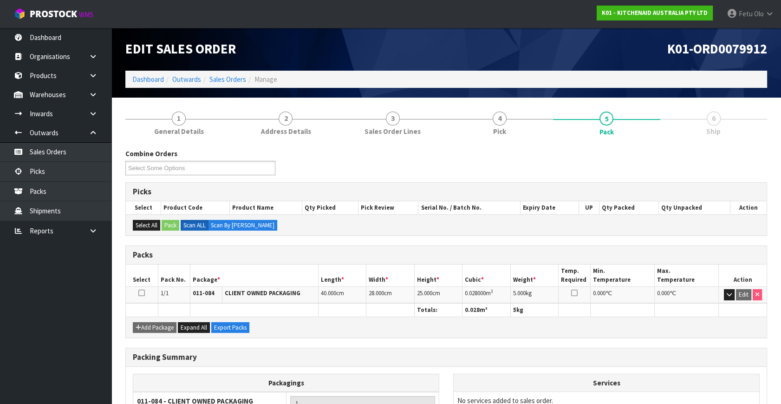
click at [709, 125] on link "6 Ship" at bounding box center [713, 122] width 107 height 37
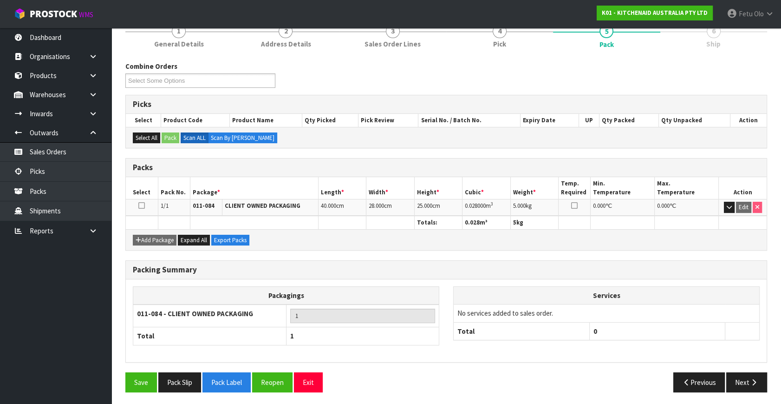
scroll to position [88, 0]
drag, startPoint x: 761, startPoint y: 376, endPoint x: 741, endPoint y: 375, distance: 19.5
click at [761, 376] on button "Next" at bounding box center [746, 381] width 41 height 20
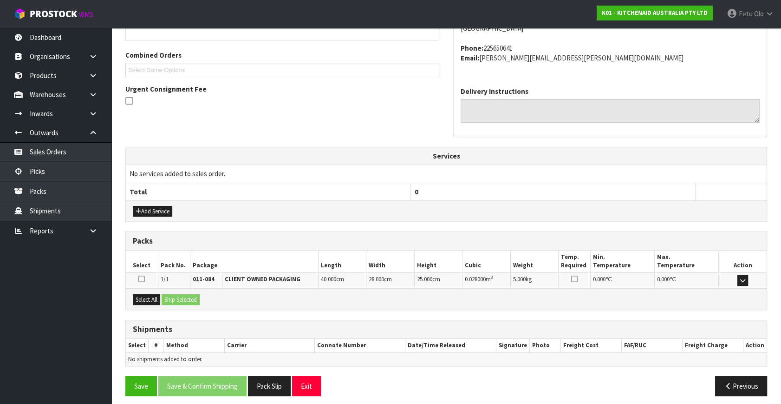
scroll to position [195, 0]
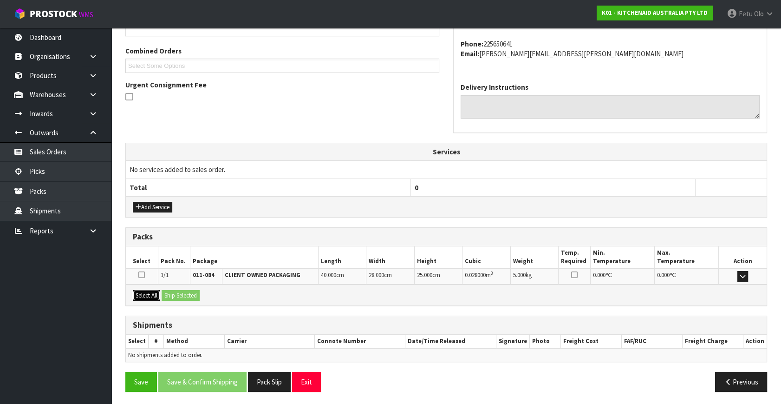
click at [150, 290] on button "Select All" at bounding box center [146, 295] width 27 height 11
click at [183, 293] on button "Ship Selected" at bounding box center [181, 295] width 38 height 11
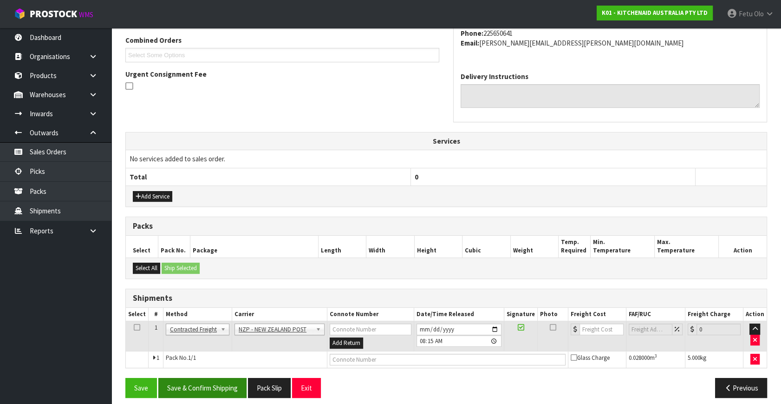
scroll to position [212, 0]
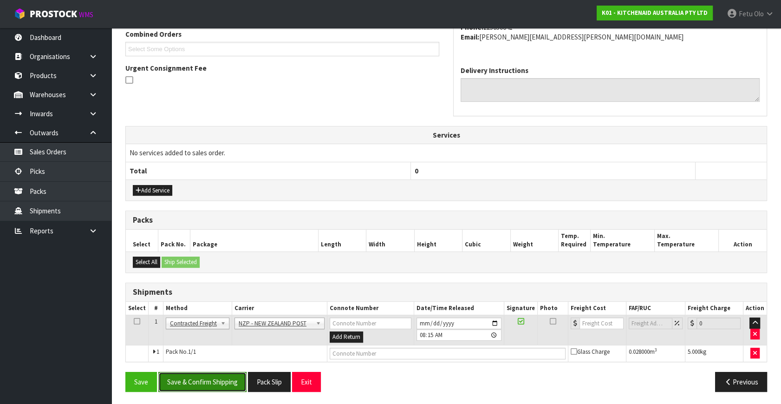
click at [204, 376] on button "Save & Confirm Shipping" at bounding box center [202, 381] width 88 height 20
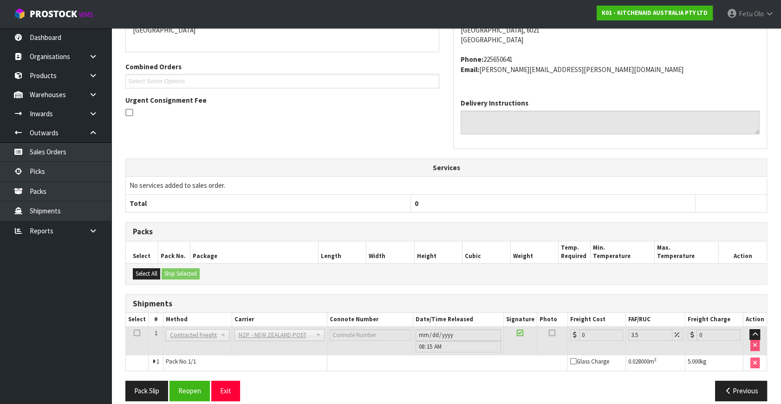
scroll to position [232, 0]
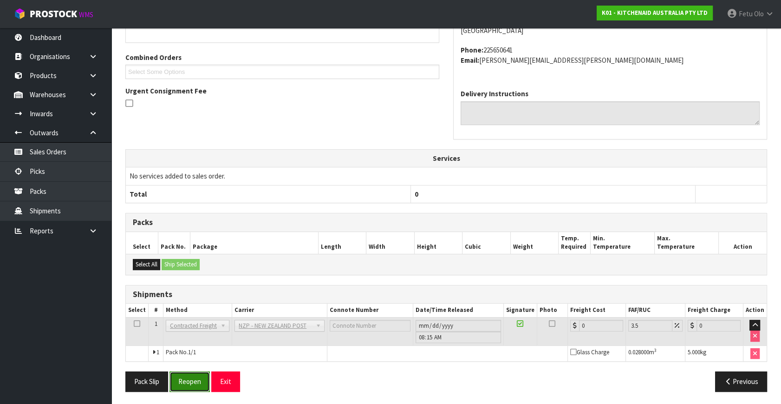
click at [193, 372] on button "Reopen" at bounding box center [189, 381] width 40 height 20
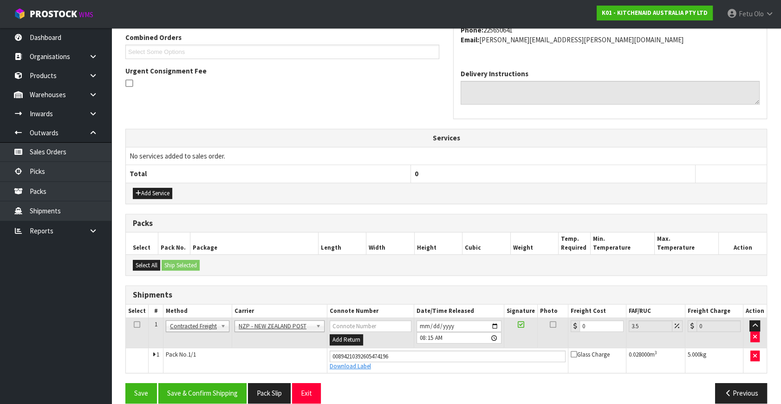
scroll to position [254, 0]
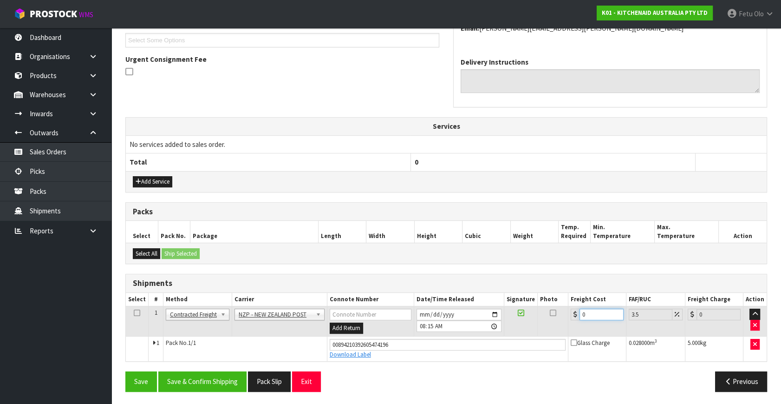
drag, startPoint x: 509, startPoint y: 335, endPoint x: 499, endPoint y: 339, distance: 10.4
click at [499, 339] on tbody "1 Client Local Pickup Customer Local Pickup Company Freight Contracted Freight …" at bounding box center [446, 333] width 641 height 55
type input "8"
type input "8.28"
type input "8.4"
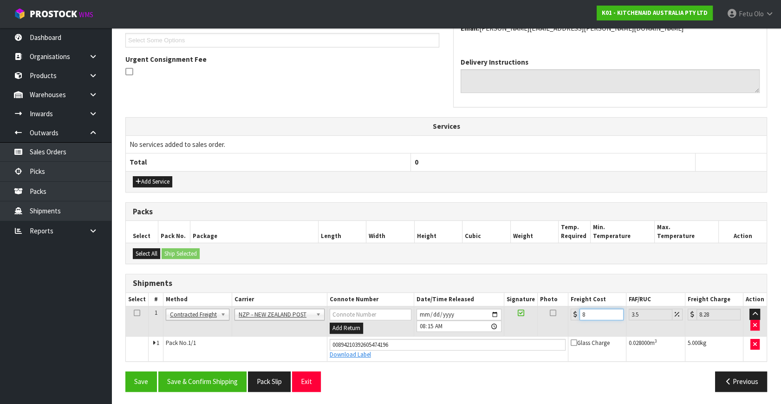
type input "8.69"
type input "8.45"
type input "8.75"
type input "8.45"
click at [220, 385] on button "Save & Confirm Shipping" at bounding box center [202, 381] width 88 height 20
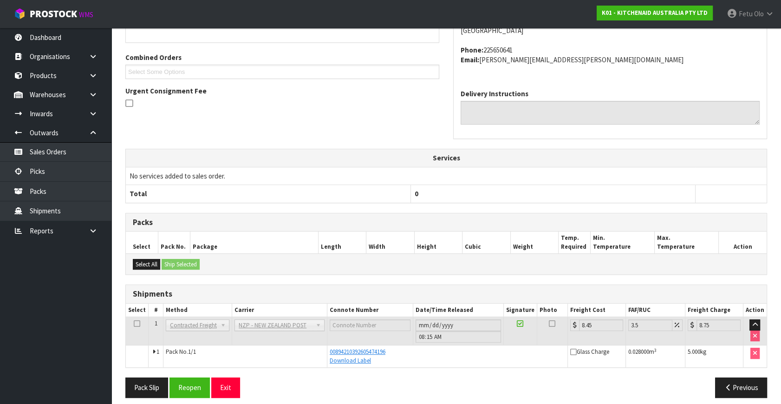
scroll to position [228, 0]
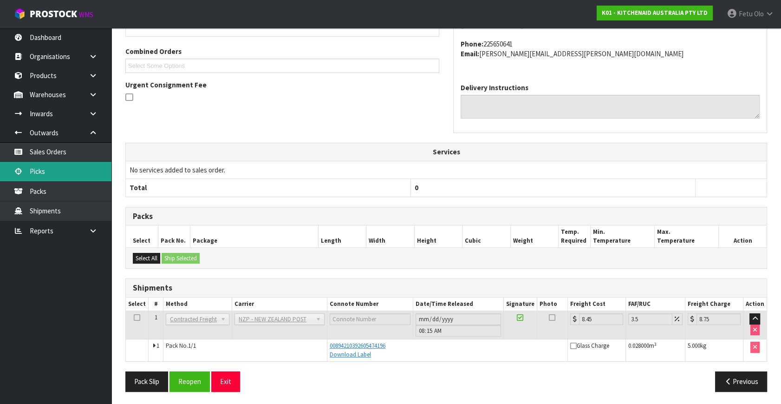
click at [60, 169] on link "Picks" at bounding box center [55, 171] width 111 height 19
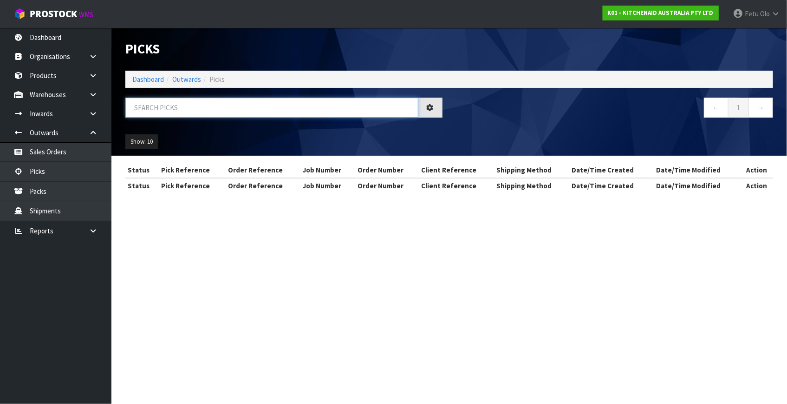
click at [273, 111] on input "text" at bounding box center [271, 108] width 293 height 20
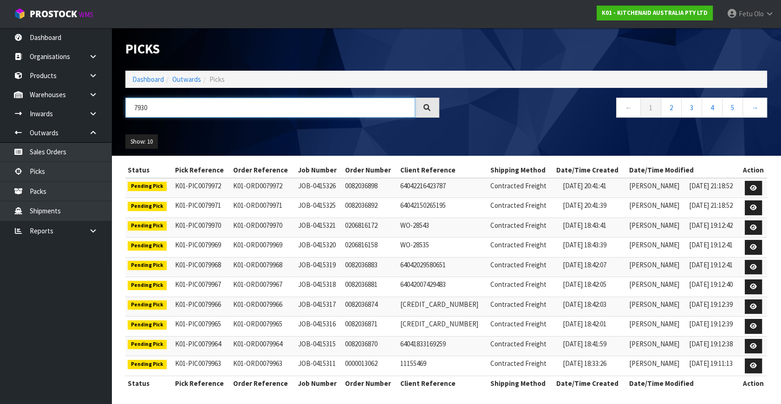
click at [135, 101] on input "7930" at bounding box center [270, 108] width 290 height 20
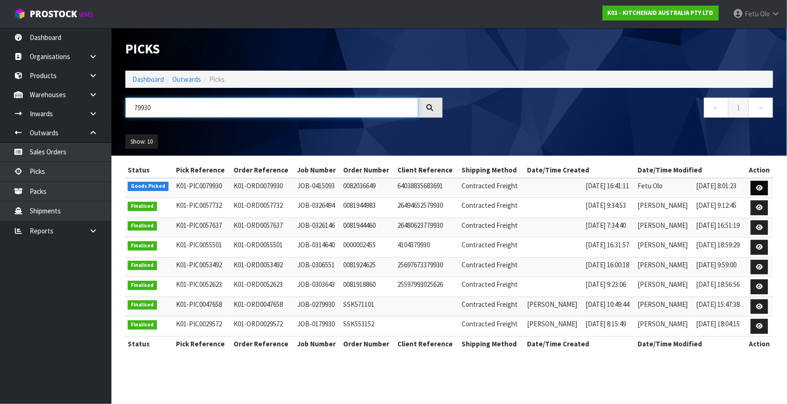
type input "79930"
click at [756, 183] on link at bounding box center [759, 188] width 17 height 15
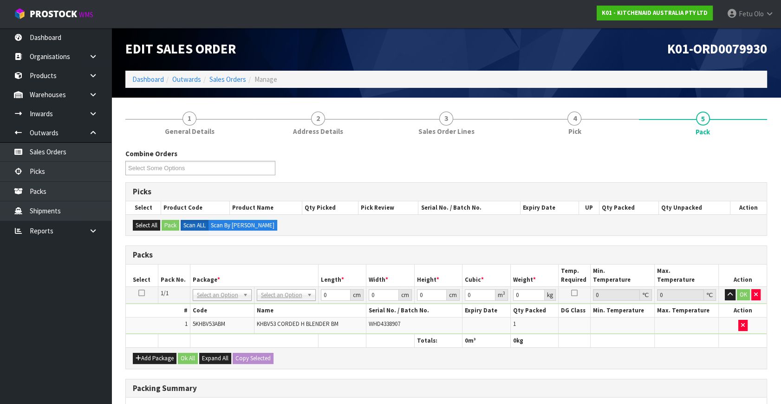
click at [504, 227] on div "Select All Pack Scan ALL Scan By [PERSON_NAME]" at bounding box center [446, 224] width 641 height 21
drag, startPoint x: 219, startPoint y: 290, endPoint x: 215, endPoint y: 306, distance: 16.3
click at [213, 306] on input "text" at bounding box center [222, 307] width 54 height 12
type input "011"
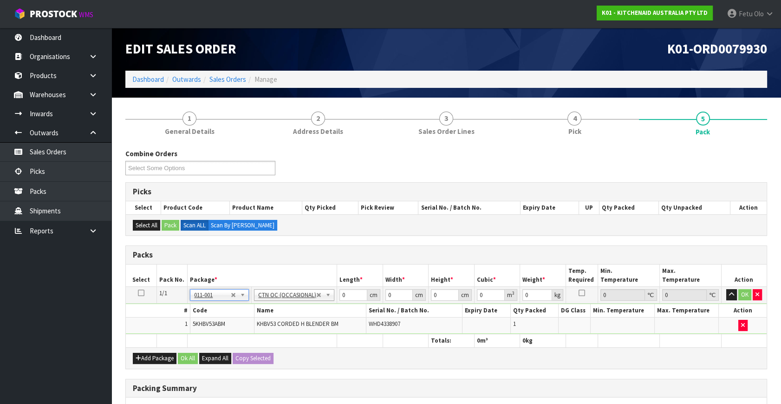
type input "1.3"
drag, startPoint x: 349, startPoint y: 295, endPoint x: 250, endPoint y: 332, distance: 105.6
click at [250, 332] on table "Select Pack No. Package * Length * Width * Height * Cubic * Weight * Temp. Requ…" at bounding box center [446, 305] width 641 height 83
type input "32"
type input "21"
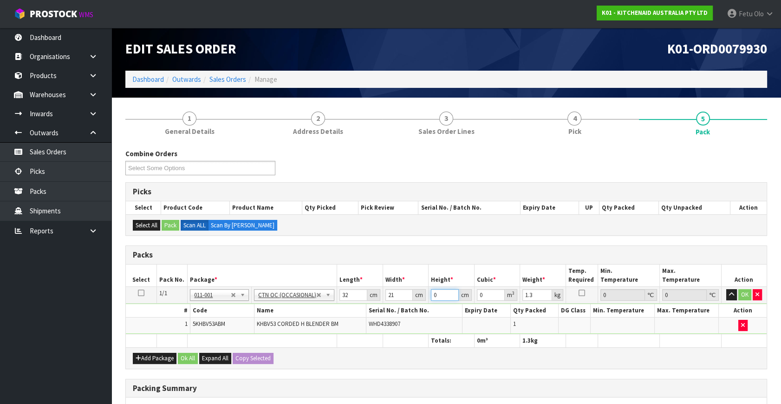
type input "1"
type input "0.000672"
type input "14"
type input "0.009408"
type input "14"
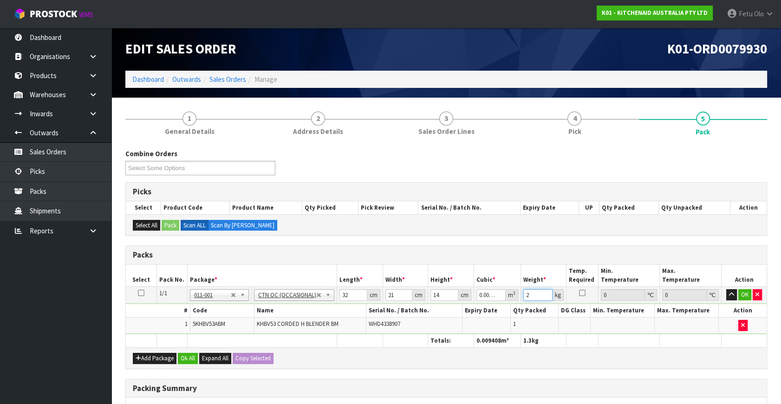
type input "2"
click button "OK" at bounding box center [744, 294] width 13 height 11
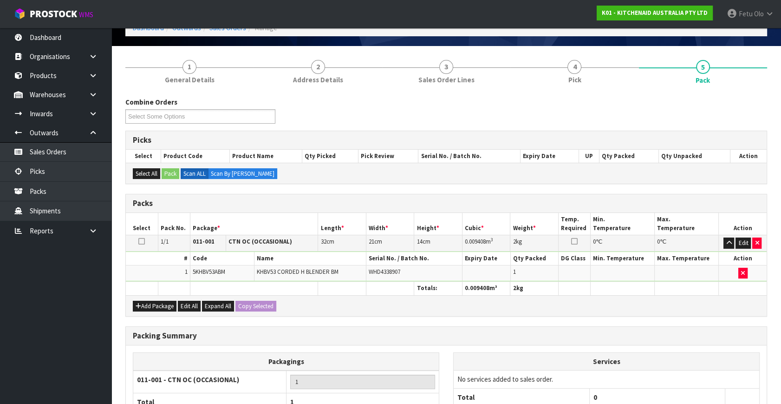
scroll to position [138, 0]
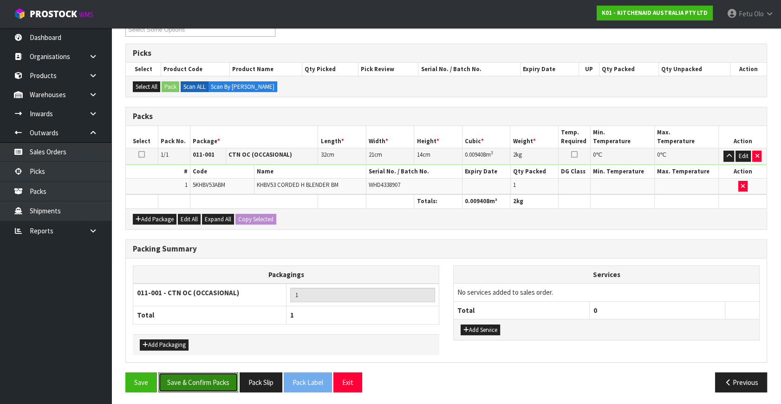
click at [215, 375] on button "Save & Confirm Packs" at bounding box center [198, 382] width 80 height 20
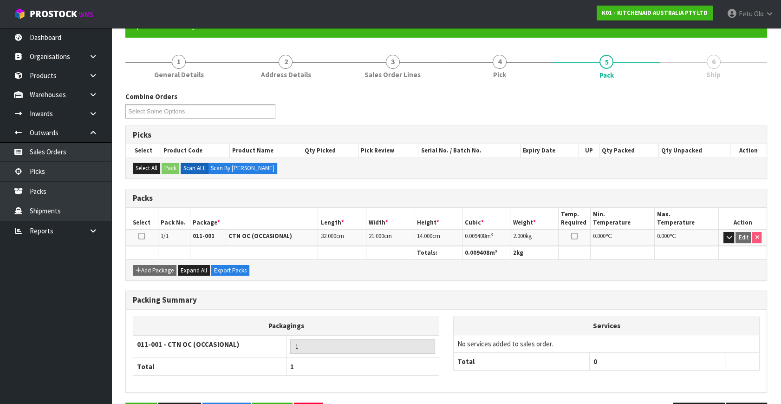
scroll to position [121, 0]
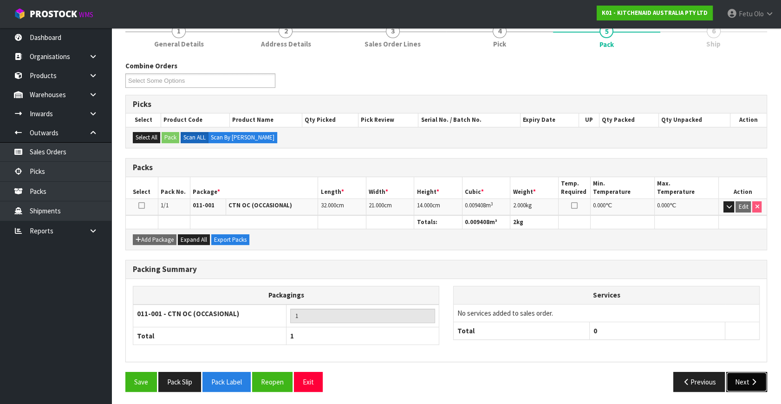
click at [737, 375] on button "Next" at bounding box center [746, 381] width 41 height 20
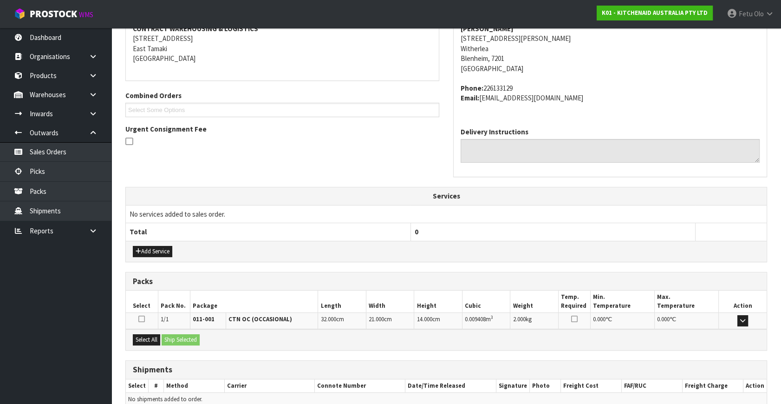
scroll to position [228, 0]
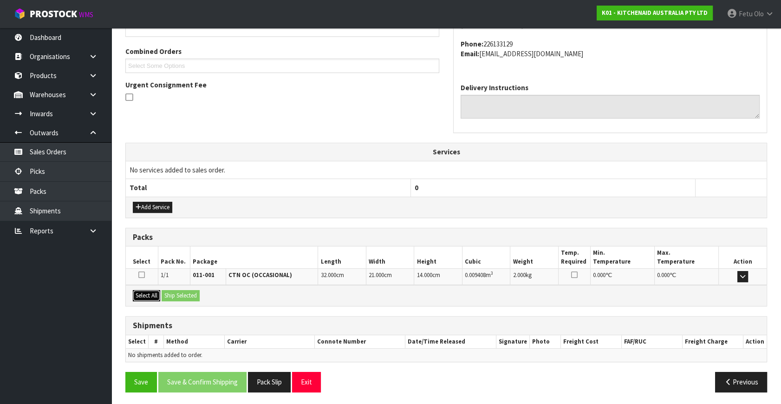
drag, startPoint x: 146, startPoint y: 293, endPoint x: 190, endPoint y: 294, distance: 44.2
click at [150, 293] on button "Select All" at bounding box center [146, 295] width 27 height 11
click at [190, 294] on button "Ship Selected" at bounding box center [181, 295] width 38 height 11
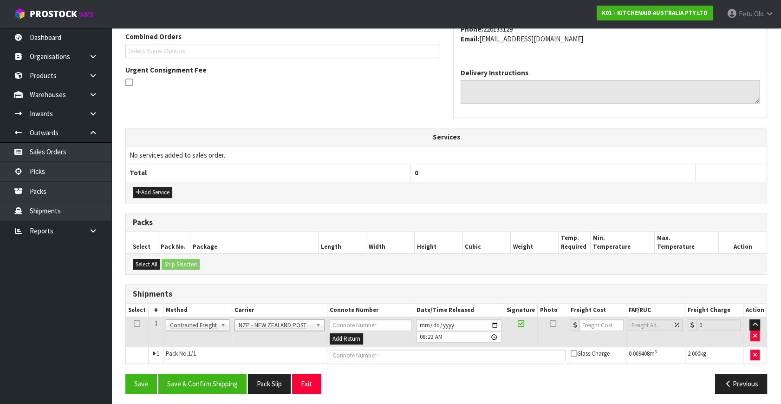
scroll to position [245, 0]
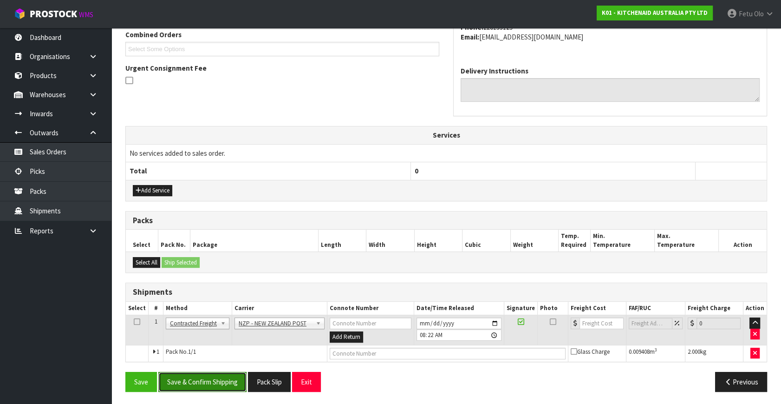
click at [214, 372] on button "Save & Confirm Shipping" at bounding box center [202, 381] width 88 height 20
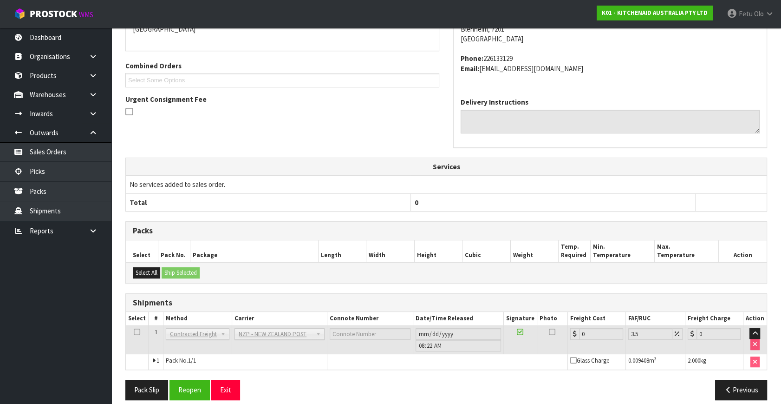
scroll to position [232, 0]
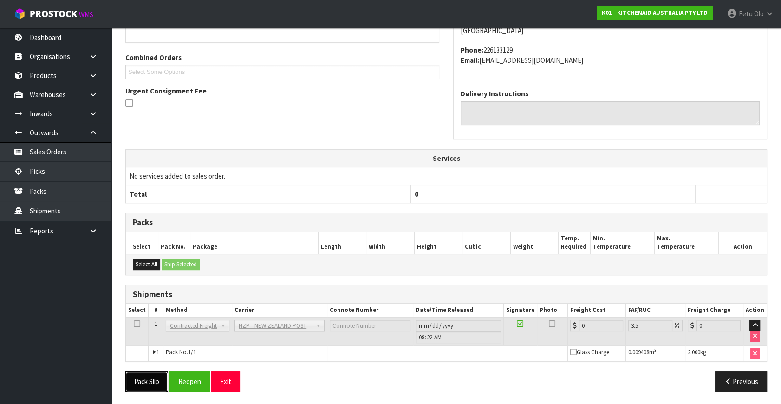
drag, startPoint x: 164, startPoint y: 376, endPoint x: 174, endPoint y: 377, distance: 9.4
click at [164, 376] on button "Pack Slip" at bounding box center [146, 381] width 43 height 20
click at [191, 377] on button "Reopen" at bounding box center [200, 381] width 40 height 20
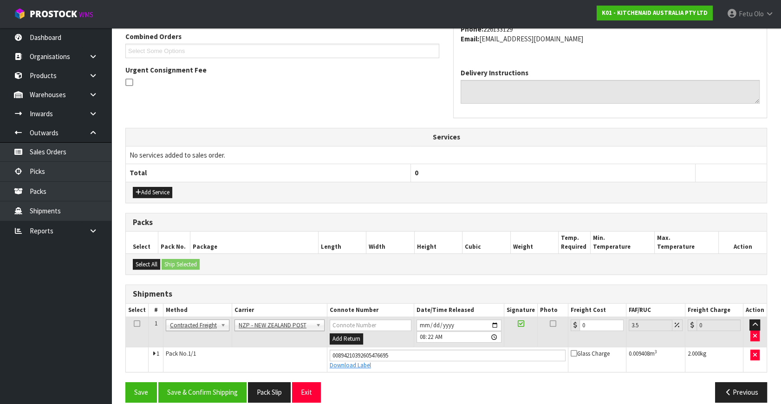
scroll to position [254, 0]
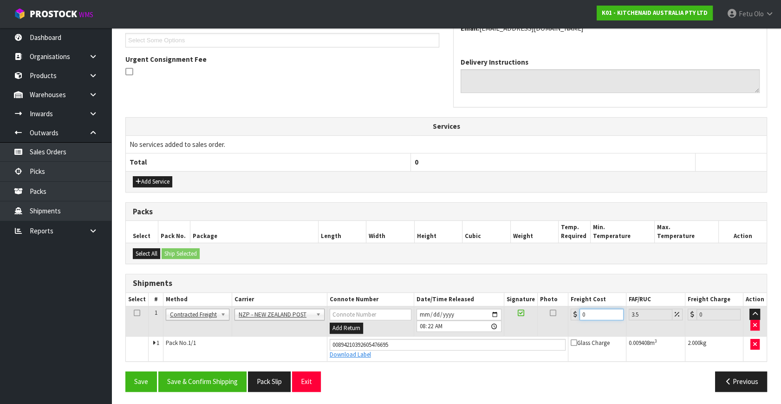
drag, startPoint x: 580, startPoint y: 316, endPoint x: 509, endPoint y: 340, distance: 75.6
click at [509, 340] on tbody "1 Client Local Pickup Customer Local Pickup Company Freight Contracted Freight …" at bounding box center [446, 333] width 641 height 55
type input "1"
type input "1.03"
type input "11"
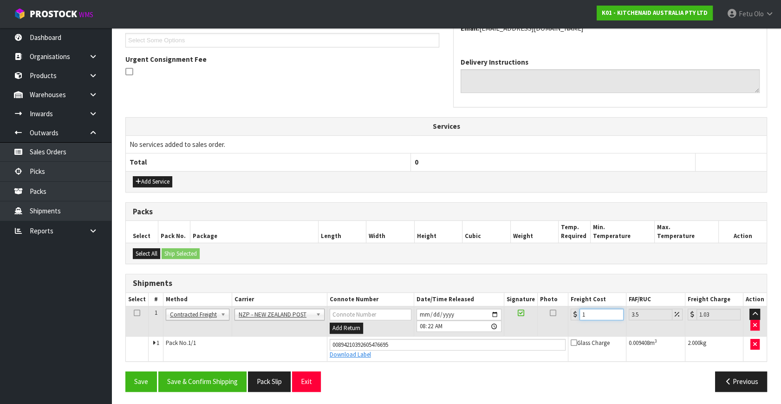
type input "11.38"
type input "11.6"
type input "12.01"
type input "11.61"
type input "12.02"
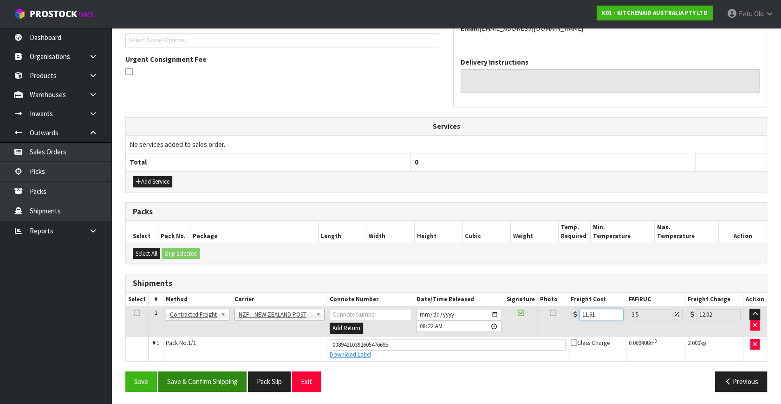
type input "11.61"
click at [207, 375] on button "Save & Confirm Shipping" at bounding box center [202, 381] width 88 height 20
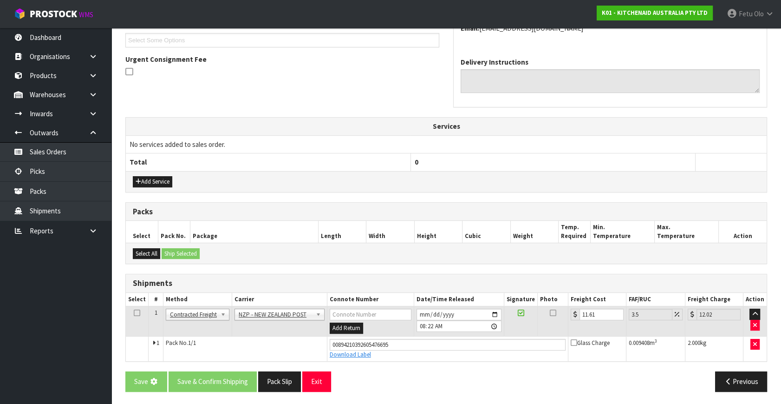
scroll to position [0, 0]
